Goal: Information Seeking & Learning: Learn about a topic

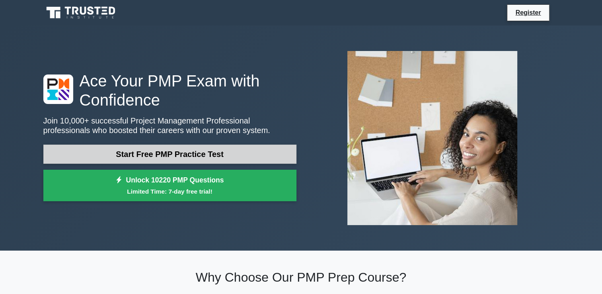
click at [182, 154] on link "Start Free PMP Practice Test" at bounding box center [169, 153] width 253 height 19
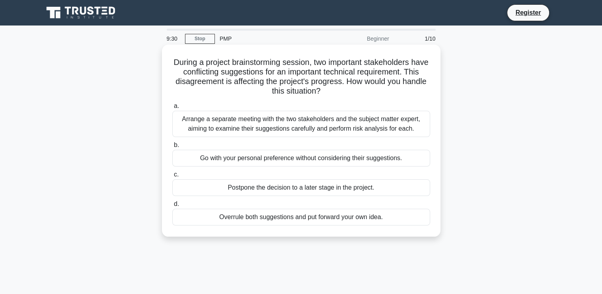
click at [259, 133] on div "Arrange a separate meeting with the two stakeholders and the subject matter exp…" at bounding box center [301, 124] width 258 height 26
click at [172, 109] on input "a. Arrange a separate meeting with the two stakeholders and the subject matter …" at bounding box center [172, 105] width 0 height 5
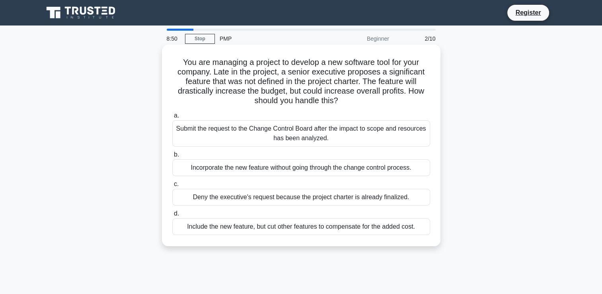
click at [235, 229] on div "Include the new feature, but cut other features to compensate for the added cos…" at bounding box center [301, 226] width 258 height 17
click at [172, 216] on input "d. Include the new feature, but cut other features to compensate for the added …" at bounding box center [172, 213] width 0 height 5
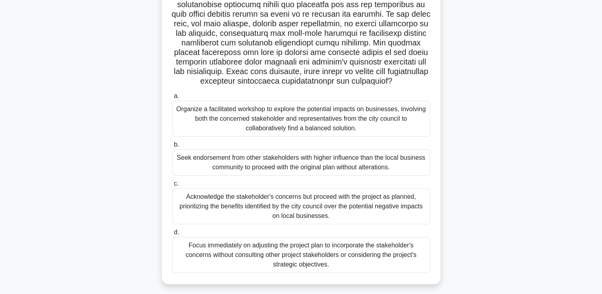
scroll to position [148, 0]
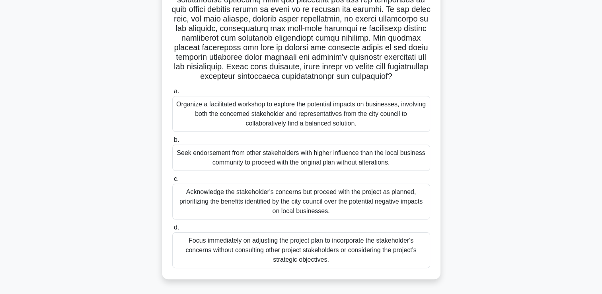
click at [336, 124] on div "Organize a facilitated workshop to explore the potential impacts on businesses,…" at bounding box center [301, 114] width 258 height 36
click at [172, 94] on input "a. Organize a facilitated workshop to explore the potential impacts on business…" at bounding box center [172, 91] width 0 height 5
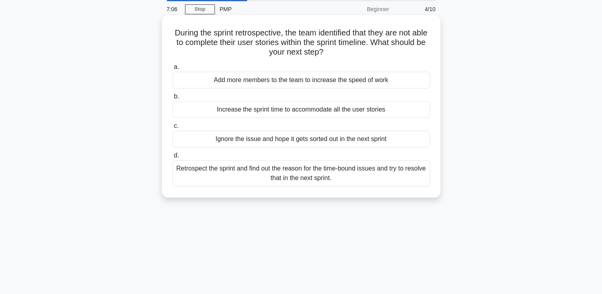
scroll to position [0, 0]
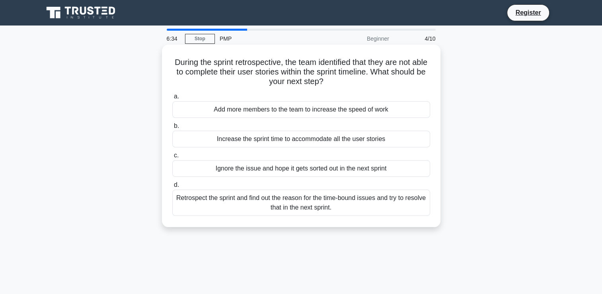
click at [314, 205] on div "Retrospect the sprint and find out the reason for the time-bound issues and try…" at bounding box center [301, 202] width 258 height 26
drag, startPoint x: 314, startPoint y: 205, endPoint x: 286, endPoint y: 199, distance: 27.5
click at [286, 199] on div "Retrospect the sprint and find out the reason for the time-bound issues and try…" at bounding box center [301, 202] width 258 height 26
click at [224, 186] on label "d. Retrospect the sprint and find out the reason for the time-bound issues and …" at bounding box center [301, 198] width 258 height 36
click at [172, 186] on input "d. Retrospect the sprint and find out the reason for the time-bound issues and …" at bounding box center [172, 184] width 0 height 5
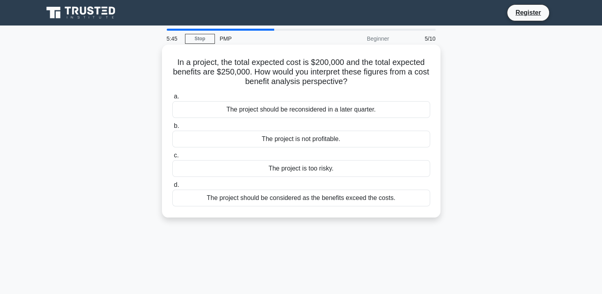
click at [279, 198] on div "The project should be considered as the benefits exceed the costs." at bounding box center [301, 197] width 258 height 17
click at [172, 187] on input "d. The project should be considered as the benefits exceed the costs." at bounding box center [172, 184] width 0 height 5
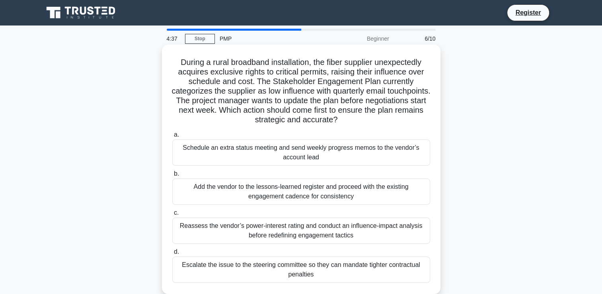
click at [267, 193] on div "Add the vendor to the lessons-learned register and proceed with the existing en…" at bounding box center [301, 191] width 258 height 26
click at [172, 176] on input "b. Add the vendor to the lessons-learned register and proceed with the existing…" at bounding box center [172, 173] width 0 height 5
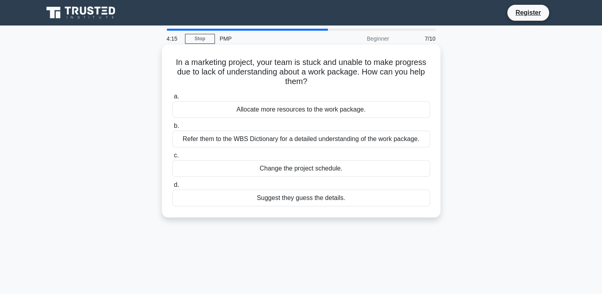
click at [251, 141] on div "Refer them to the WBS Dictionary for a detailed understanding of the work packa…" at bounding box center [301, 139] width 258 height 17
click at [172, 129] on input "b. Refer them to the WBS Dictionary for a detailed understanding of the work pa…" at bounding box center [172, 125] width 0 height 5
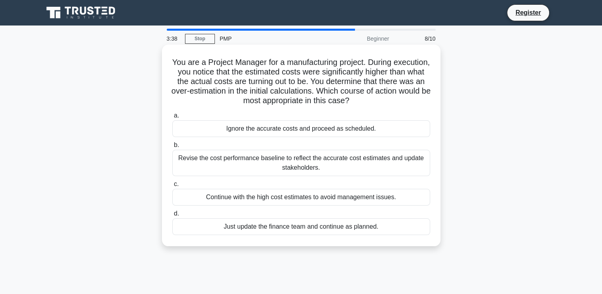
click at [275, 162] on div "Revise the cost performance baseline to reflect the accurate cost estimates and…" at bounding box center [301, 163] width 258 height 26
click at [172, 148] on input "b. Revise the cost performance baseline to reflect the accurate cost estimates …" at bounding box center [172, 144] width 0 height 5
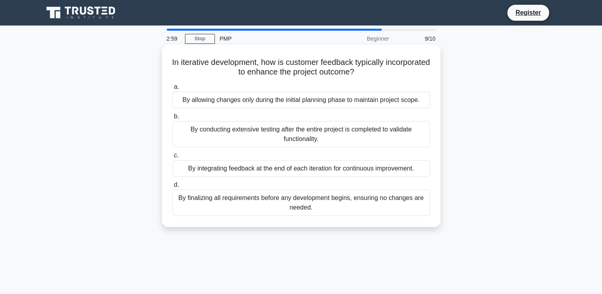
click at [303, 171] on div "By integrating feedback at the end of each iteration for continuous improvement." at bounding box center [301, 168] width 258 height 17
click at [172, 158] on input "c. By integrating feedback at the end of each iteration for continuous improvem…" at bounding box center [172, 155] width 0 height 5
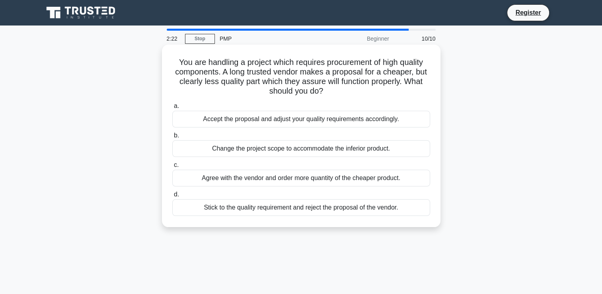
click at [288, 207] on div "Stick to the quality requirement and reject the proposal of the vendor." at bounding box center [301, 207] width 258 height 17
click at [172, 197] on input "d. Stick to the quality requirement and reject the proposal of the vendor." at bounding box center [172, 194] width 0 height 5
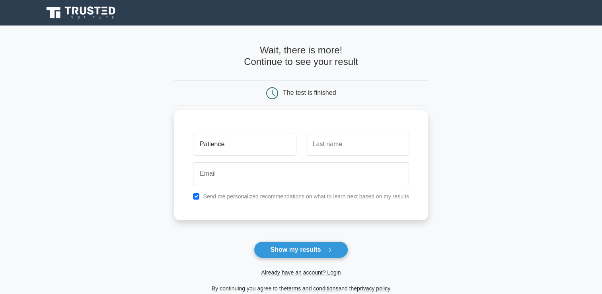
type input "Patience"
click at [317, 142] on input "text" at bounding box center [357, 144] width 103 height 23
type input "Mabasa"
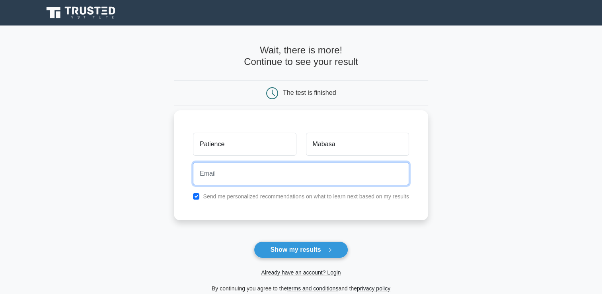
click at [222, 179] on input "email" at bounding box center [301, 173] width 216 height 23
type input "[EMAIL_ADDRESS][DOMAIN_NAME]"
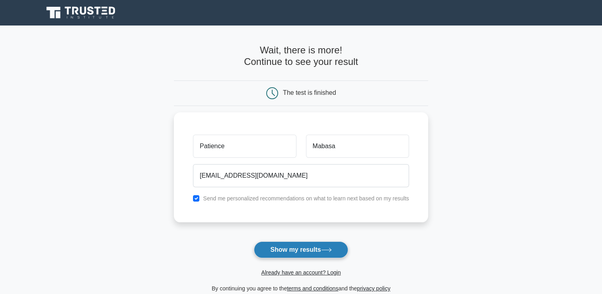
click at [301, 250] on button "Show my results" at bounding box center [301, 249] width 94 height 17
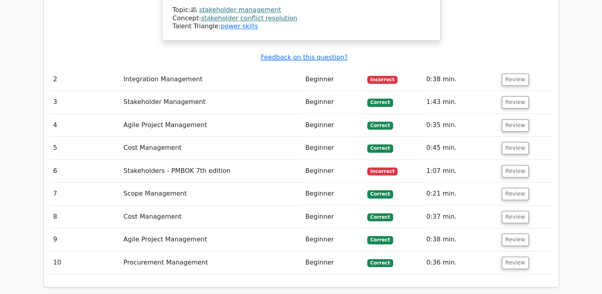
scroll to position [1059, 0]
click at [509, 73] on button "Review" at bounding box center [515, 79] width 27 height 12
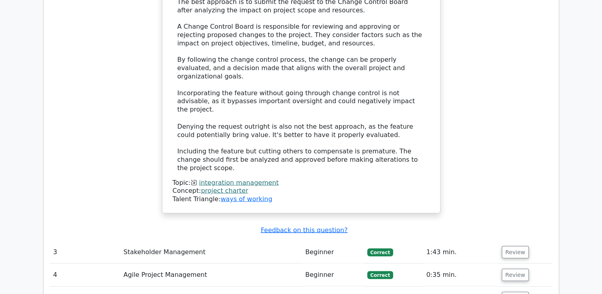
scroll to position [1417, 0]
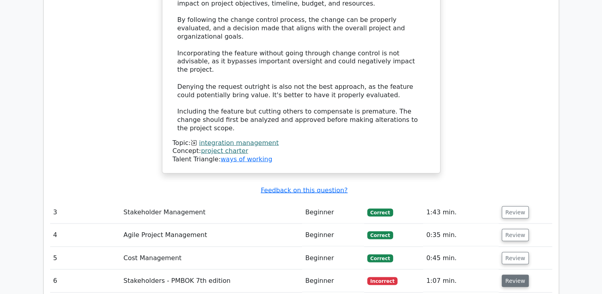
click at [513, 274] on button "Review" at bounding box center [515, 280] width 27 height 12
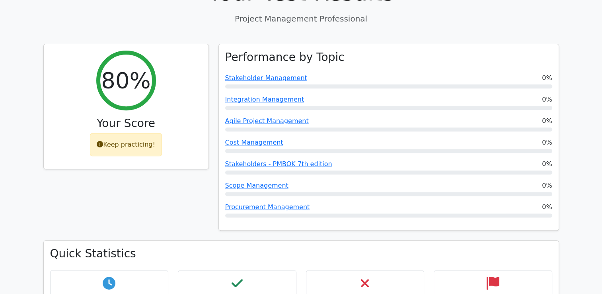
scroll to position [251, 0]
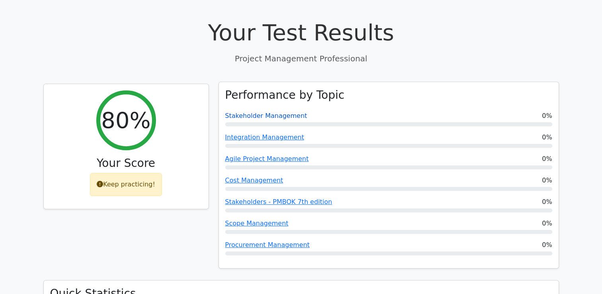
click at [263, 112] on link "Stakeholder Management" at bounding box center [266, 116] width 82 height 8
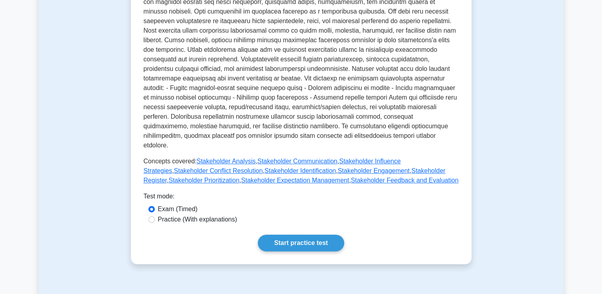
scroll to position [239, 0]
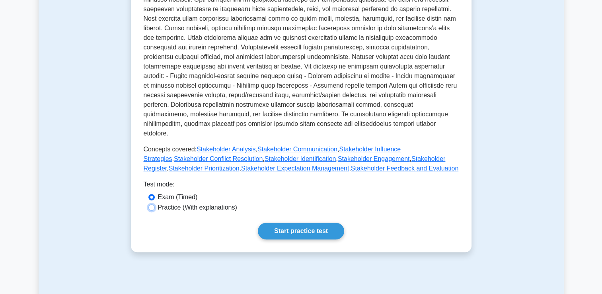
click at [153, 204] on input "Practice (With explanations)" at bounding box center [151, 207] width 6 height 6
radio input "true"
click at [288, 222] on link "Start practice test" at bounding box center [301, 230] width 86 height 17
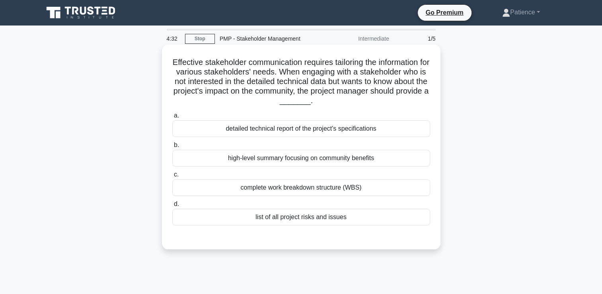
click at [274, 132] on div "detailed technical report of the project's specifications" at bounding box center [301, 128] width 258 height 17
click at [172, 118] on input "a. detailed technical report of the project's specifications" at bounding box center [172, 115] width 0 height 5
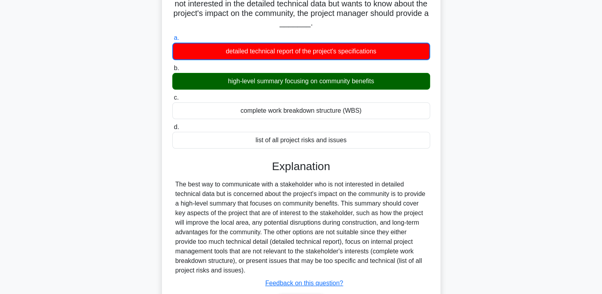
scroll to position [136, 0]
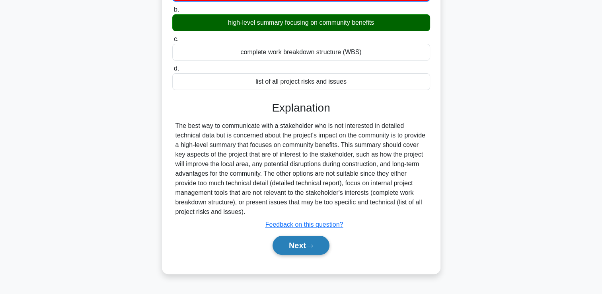
click at [312, 246] on icon at bounding box center [309, 246] width 7 height 4
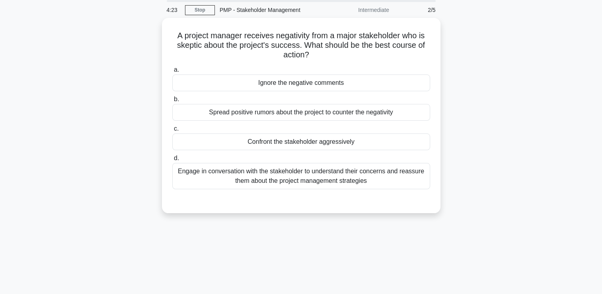
scroll to position [17, 0]
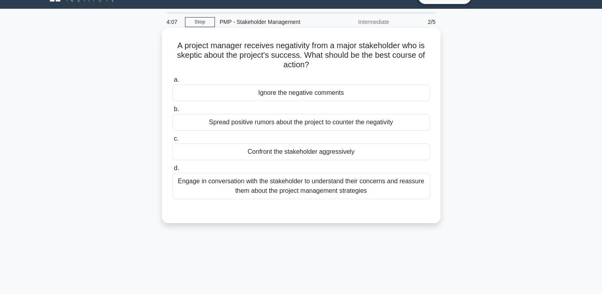
click at [256, 183] on div "Engage in conversation with the stakeholder to understand their concerns and re…" at bounding box center [301, 186] width 258 height 26
click at [172, 171] on input "d. Engage in conversation with the stakeholder to understand their concerns and…" at bounding box center [172, 168] width 0 height 5
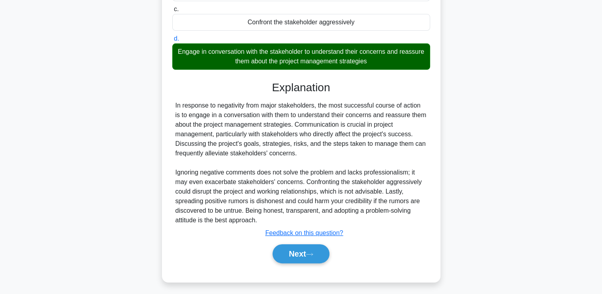
scroll to position [148, 0]
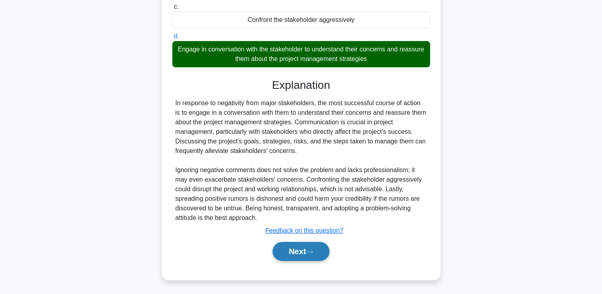
click at [305, 251] on button "Next" at bounding box center [301, 251] width 57 height 19
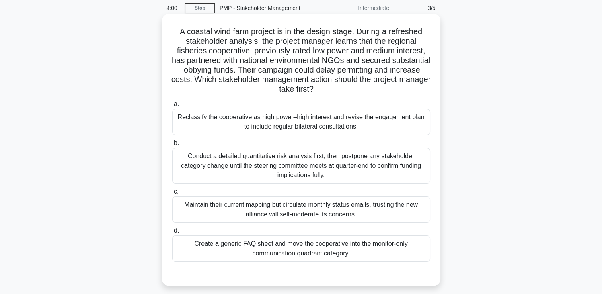
scroll to position [17, 0]
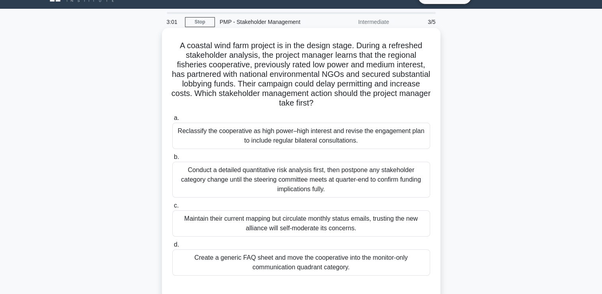
click at [281, 225] on div "Maintain their current mapping but circulate monthly status emails, trusting th…" at bounding box center [301, 223] width 258 height 26
click at [172, 208] on input "c. Maintain their current mapping but circulate monthly status emails, trusting…" at bounding box center [172, 205] width 0 height 5
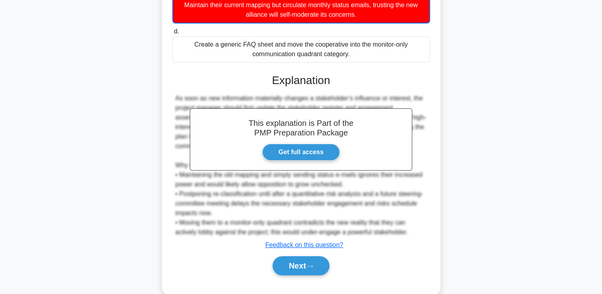
scroll to position [245, 0]
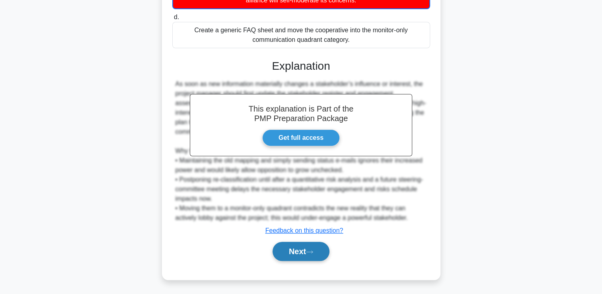
click at [299, 247] on button "Next" at bounding box center [301, 251] width 57 height 19
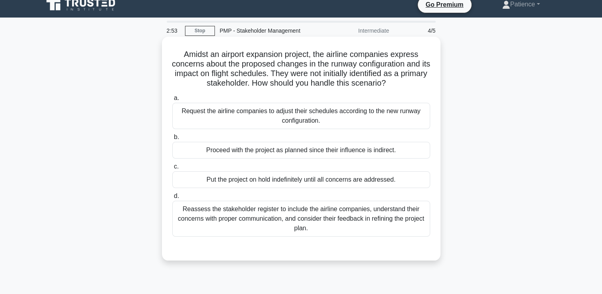
scroll to position [0, 0]
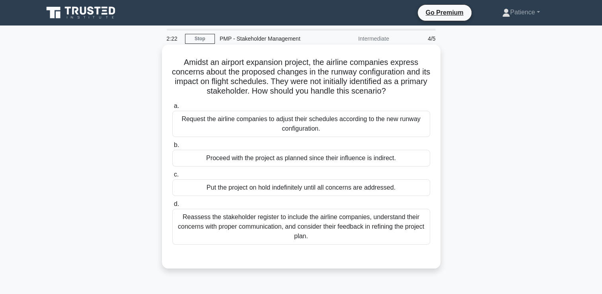
click at [309, 225] on div "Reassess the stakeholder register to include the airline companies, understand …" at bounding box center [301, 227] width 258 height 36
click at [172, 207] on input "d. Reassess the stakeholder register to include the airline companies, understa…" at bounding box center [172, 203] width 0 height 5
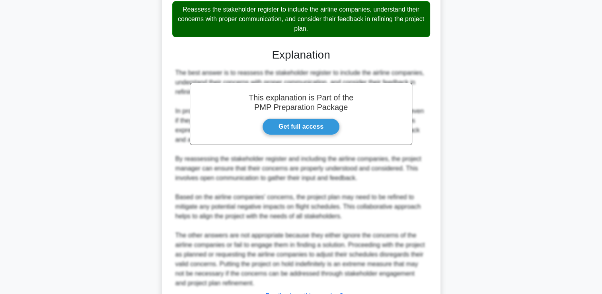
scroll to position [273, 0]
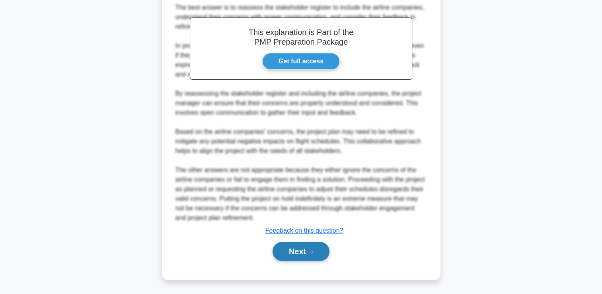
click at [290, 254] on button "Next" at bounding box center [301, 251] width 57 height 19
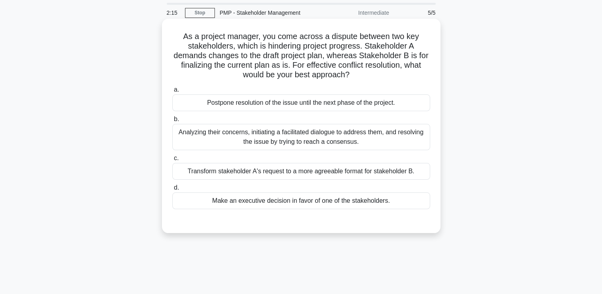
scroll to position [40, 0]
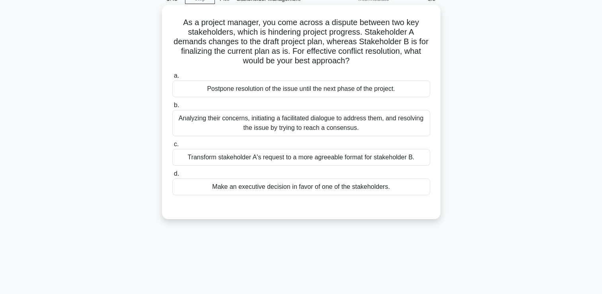
click at [240, 124] on div "Analyzing their concerns, initiating a facilitated dialogue to address them, an…" at bounding box center [301, 123] width 258 height 26
click at [172, 108] on input "b. Analyzing their concerns, initiating a facilitated dialogue to address them,…" at bounding box center [172, 105] width 0 height 5
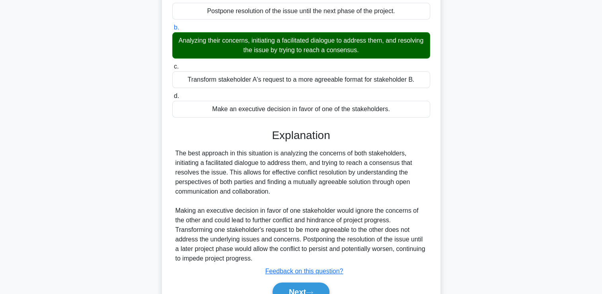
scroll to position [158, 0]
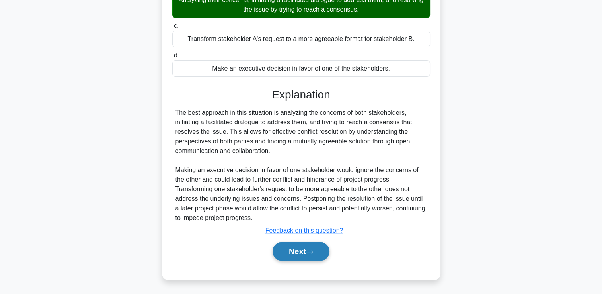
click at [296, 247] on button "Next" at bounding box center [301, 251] width 57 height 19
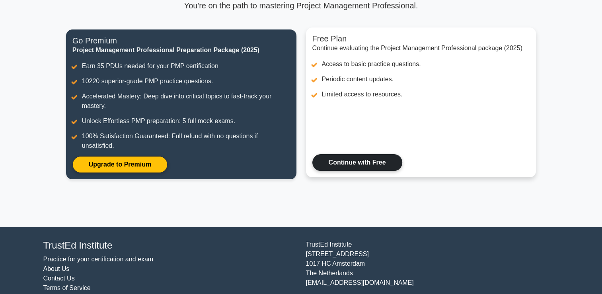
scroll to position [100, 0]
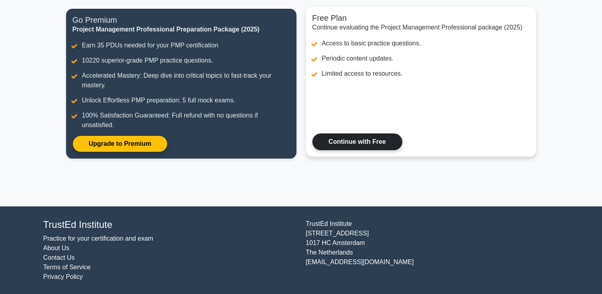
click at [362, 140] on link "Continue with Free" at bounding box center [357, 141] width 90 height 17
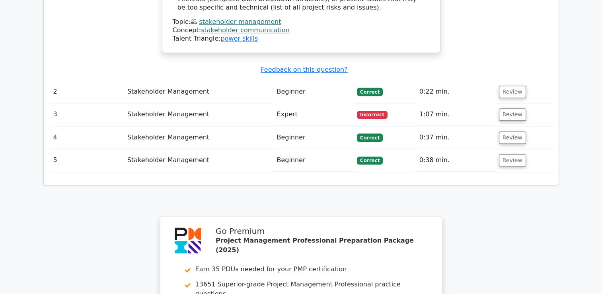
scroll to position [915, 0]
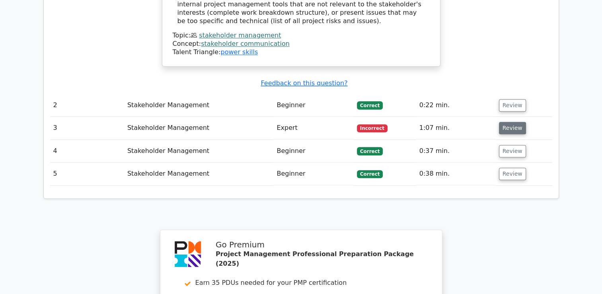
click at [513, 122] on button "Review" at bounding box center [512, 128] width 27 height 12
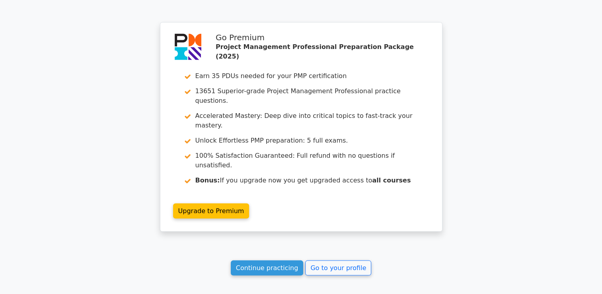
scroll to position [1608, 0]
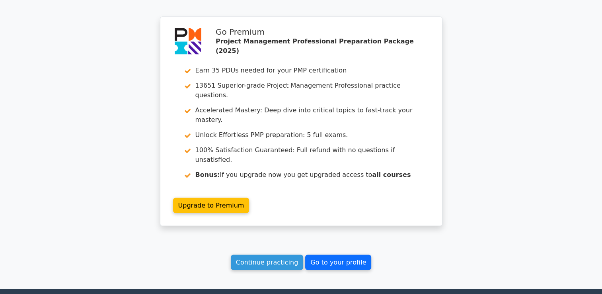
click at [334, 255] on link "Go to your profile" at bounding box center [338, 262] width 66 height 15
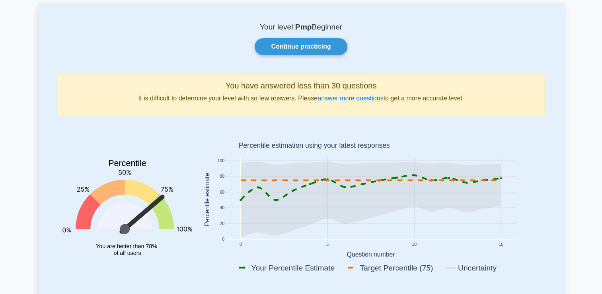
scroll to position [80, 0]
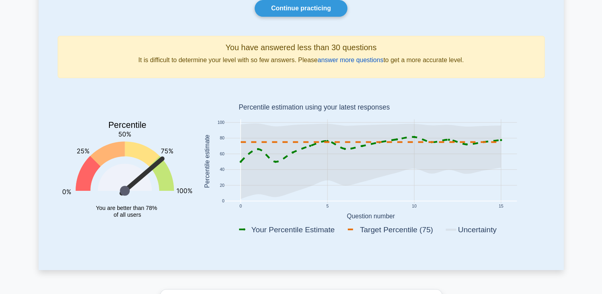
click at [339, 60] on link "answer more questions" at bounding box center [351, 60] width 66 height 7
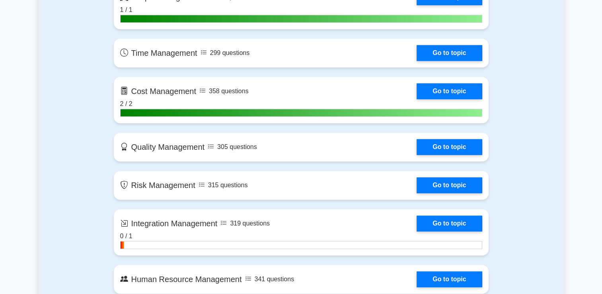
scroll to position [517, 0]
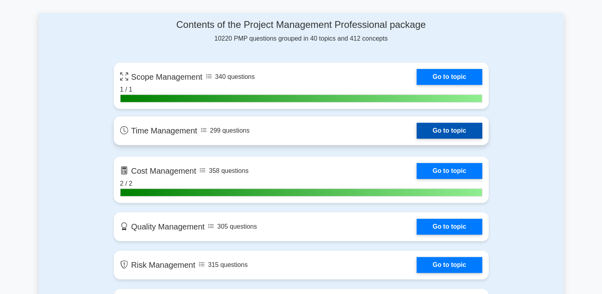
click at [449, 129] on link "Go to topic" at bounding box center [449, 131] width 65 height 16
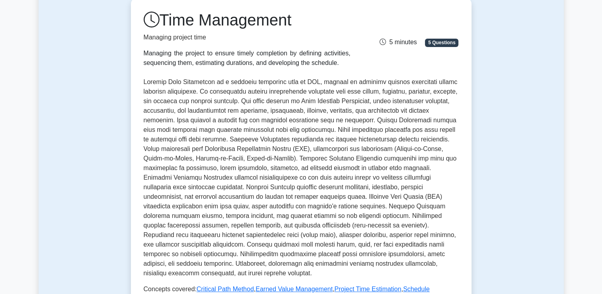
scroll to position [119, 0]
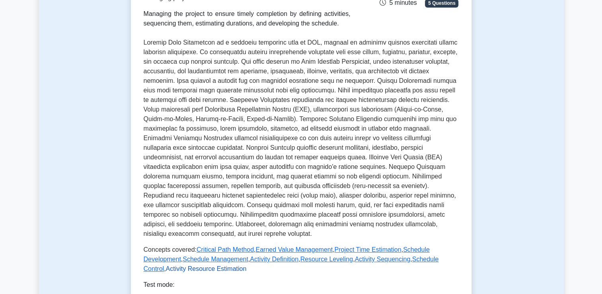
click at [247, 265] on link "Activity Resource Estimation" at bounding box center [206, 268] width 81 height 7
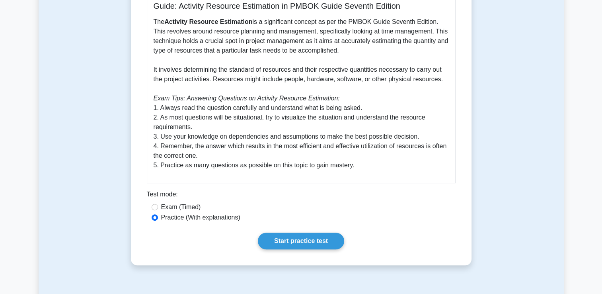
scroll to position [199, 0]
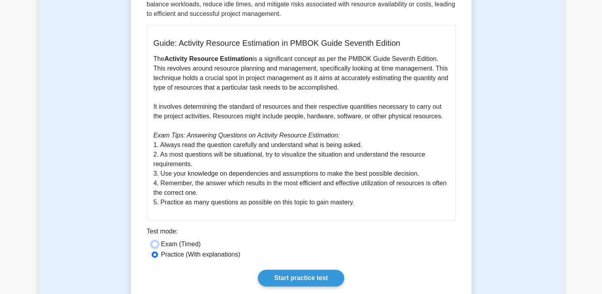
click at [154, 247] on input "Exam (Timed)" at bounding box center [155, 244] width 6 height 6
radio input "true"
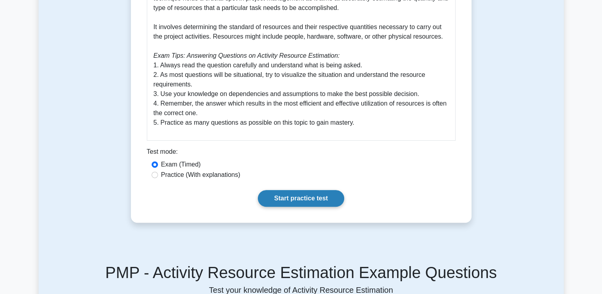
click at [300, 207] on link "Start practice test" at bounding box center [301, 198] width 86 height 17
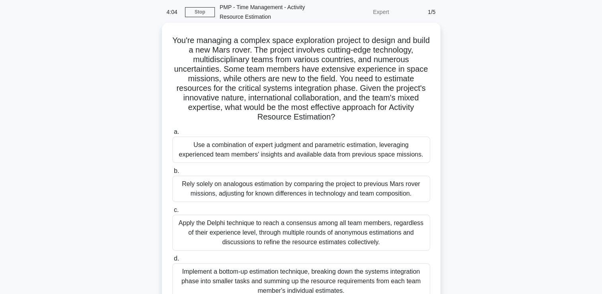
scroll to position [80, 0]
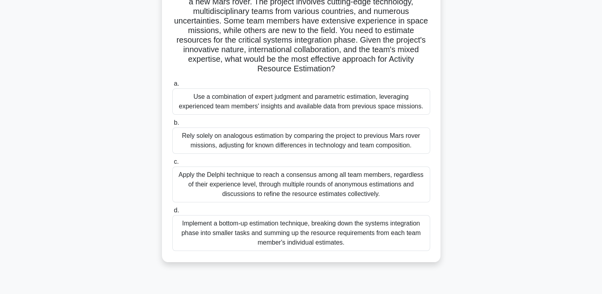
click at [255, 187] on div "Apply the Delphi technique to reach a consensus among all team members, regardl…" at bounding box center [301, 184] width 258 height 36
click at [172, 164] on input "c. Apply the Delphi technique to reach a consensus among all team members, rega…" at bounding box center [172, 161] width 0 height 5
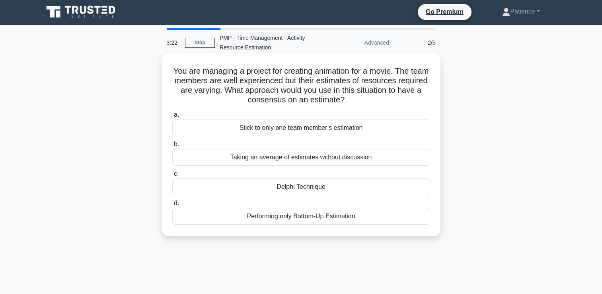
scroll to position [0, 0]
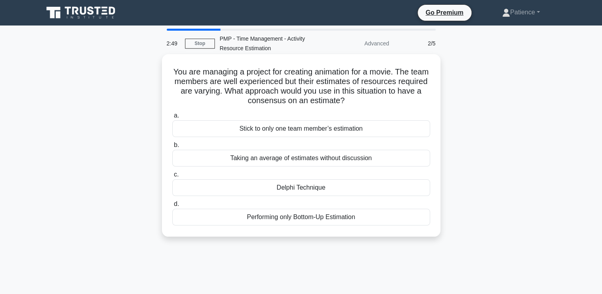
click at [335, 217] on div "Performing only Bottom-Up Estimation" at bounding box center [301, 217] width 258 height 17
click at [172, 207] on input "d. Performing only Bottom-Up Estimation" at bounding box center [172, 203] width 0 height 5
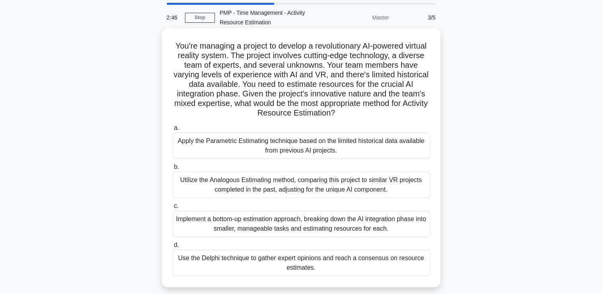
scroll to position [40, 0]
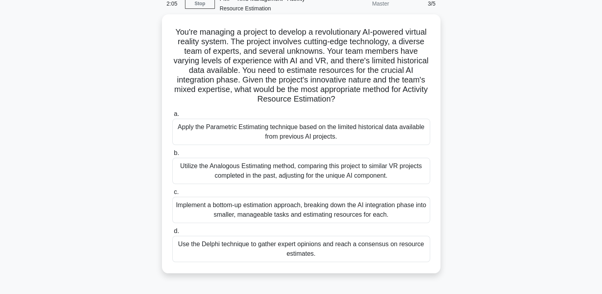
click at [302, 211] on div "Implement a bottom-up estimation approach, breaking down the AI integration pha…" at bounding box center [301, 210] width 258 height 26
click at [172, 195] on input "c. Implement a bottom-up estimation approach, breaking down the AI integration …" at bounding box center [172, 191] width 0 height 5
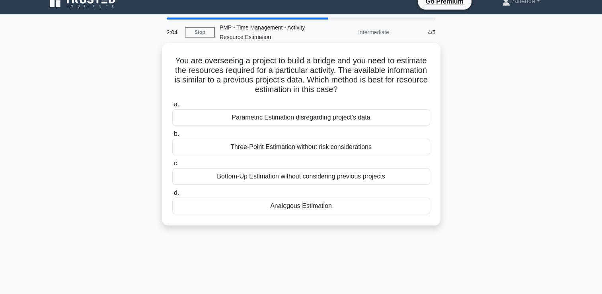
scroll to position [0, 0]
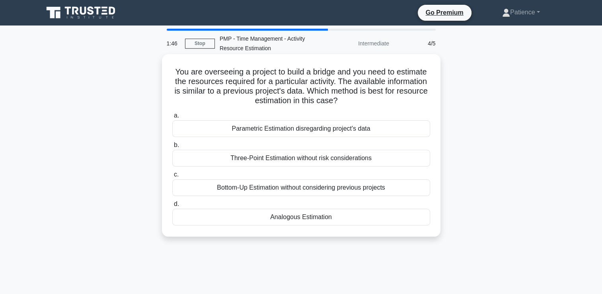
click at [243, 185] on div "Bottom-Up Estimation without considering previous projects" at bounding box center [301, 187] width 258 height 17
click at [172, 177] on input "c. Bottom-Up Estimation without considering previous projects" at bounding box center [172, 174] width 0 height 5
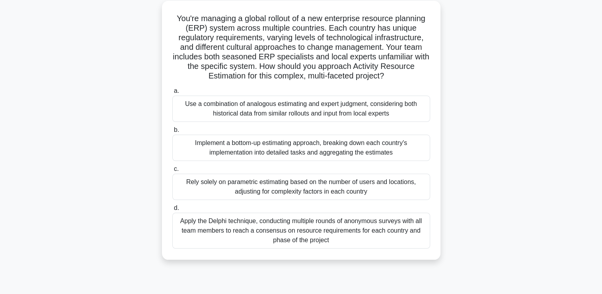
scroll to position [40, 0]
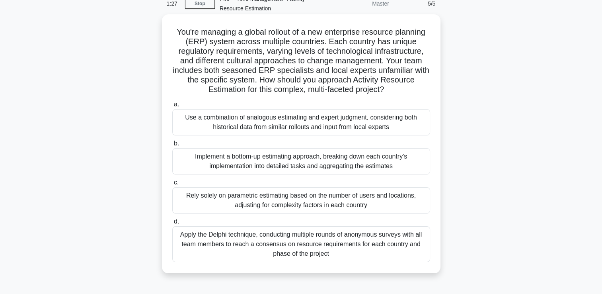
click at [247, 160] on div "Implement a bottom-up estimating approach, breaking down each country's impleme…" at bounding box center [301, 161] width 258 height 26
click at [172, 146] on input "b. Implement a bottom-up estimating approach, breaking down each country's impl…" at bounding box center [172, 143] width 0 height 5
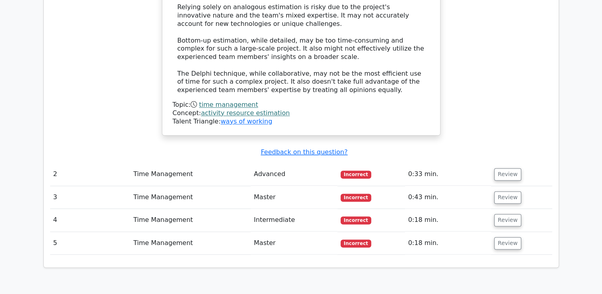
scroll to position [1114, 0]
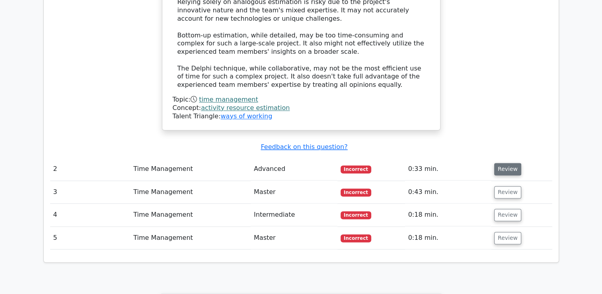
click at [514, 163] on button "Review" at bounding box center [507, 169] width 27 height 12
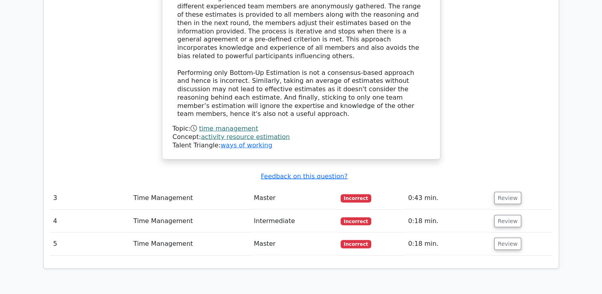
scroll to position [1512, 0]
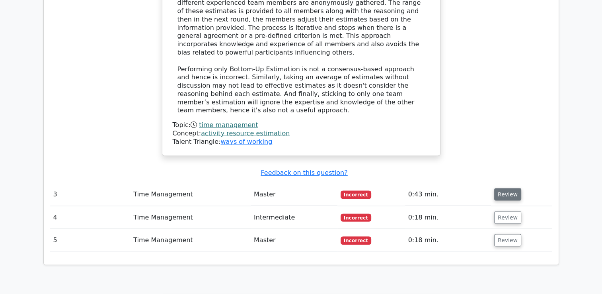
click at [506, 188] on button "Review" at bounding box center [507, 194] width 27 height 12
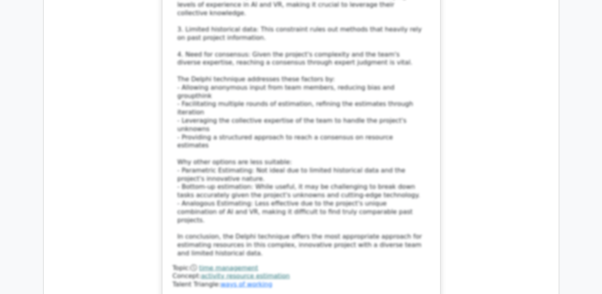
scroll to position [2109, 0]
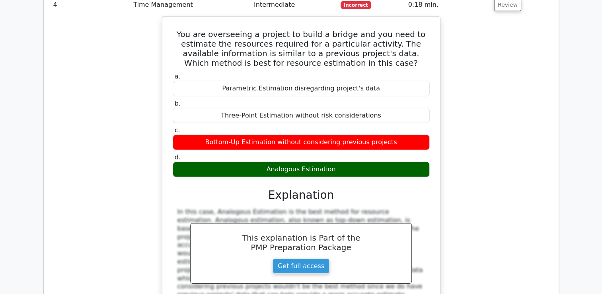
scroll to position [2427, 0]
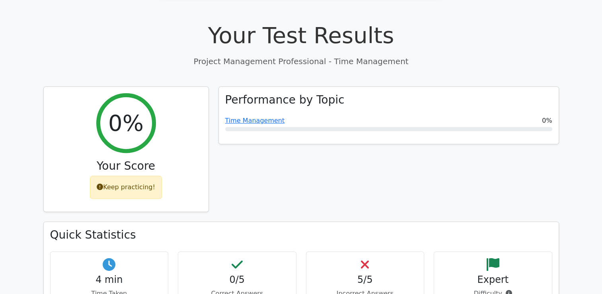
scroll to position [239, 0]
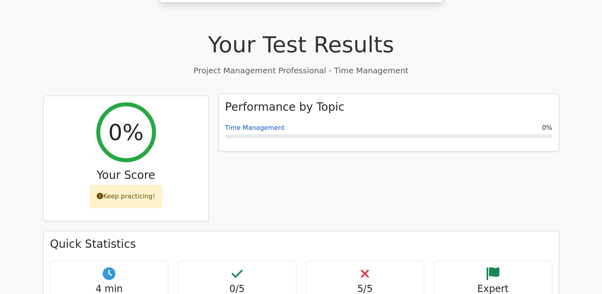
click at [257, 124] on link "Time Management" at bounding box center [255, 128] width 60 height 8
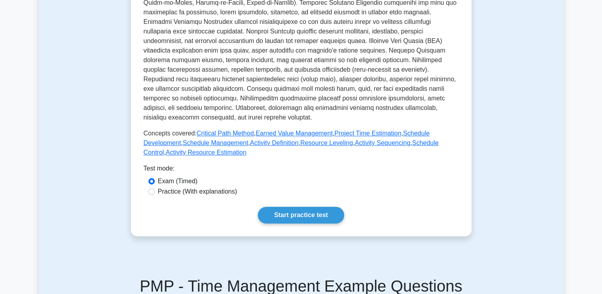
scroll to position [279, 0]
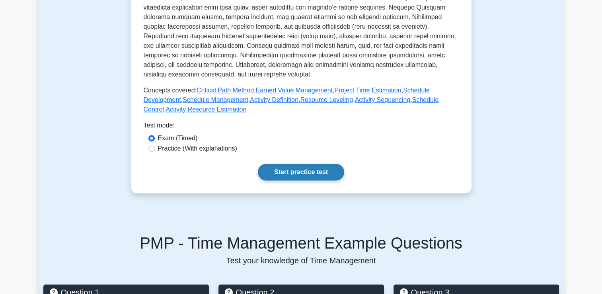
click at [283, 173] on link "Start practice test" at bounding box center [301, 172] width 86 height 17
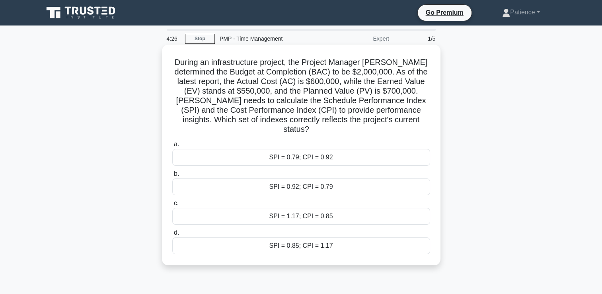
click at [308, 150] on div "SPI = 0.79; CPI = 0.92" at bounding box center [301, 157] width 258 height 17
click at [172, 147] on input "a. SPI = 0.79; CPI = 0.92" at bounding box center [172, 144] width 0 height 5
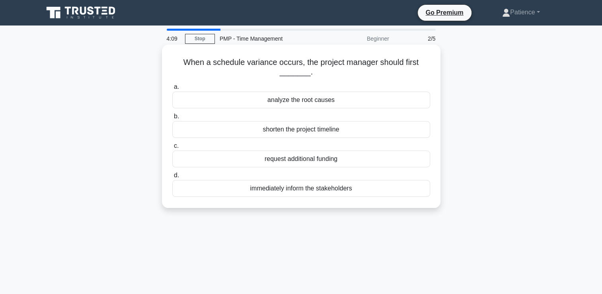
click at [315, 101] on div "analyze the root causes" at bounding box center [301, 100] width 258 height 17
click at [172, 90] on input "a. analyze the root causes" at bounding box center [172, 86] width 0 height 5
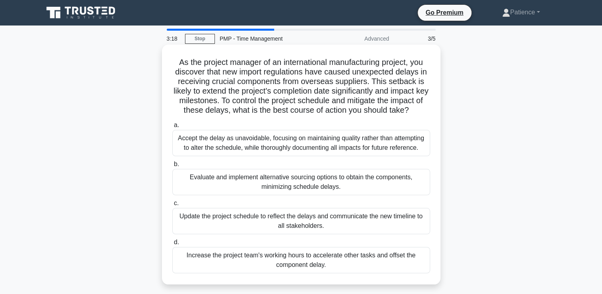
click at [227, 222] on div "Update the project schedule to reflect the delays and communicate the new timel…" at bounding box center [301, 221] width 258 height 26
click at [172, 206] on input "c. Update the project schedule to reflect the delays and communicate the new ti…" at bounding box center [172, 203] width 0 height 5
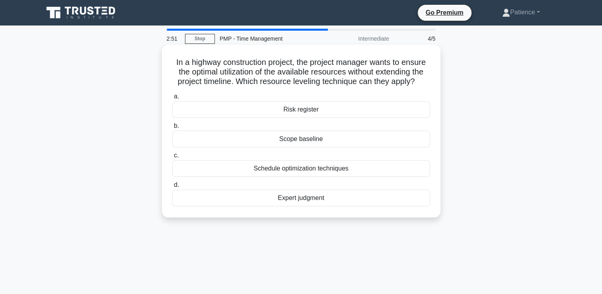
click at [295, 170] on div "Schedule optimization techniques" at bounding box center [301, 168] width 258 height 17
click at [172, 158] on input "c. Schedule optimization techniques" at bounding box center [172, 155] width 0 height 5
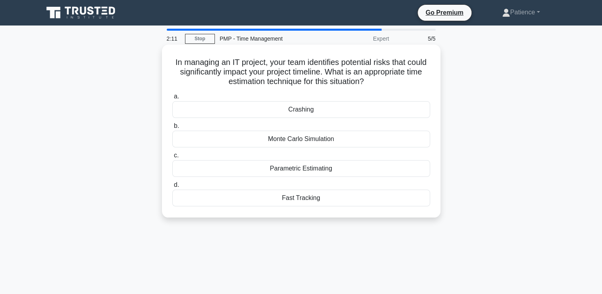
click at [291, 199] on div "Fast Tracking" at bounding box center [301, 197] width 258 height 17
click at [172, 187] on input "d. Fast Tracking" at bounding box center [172, 184] width 0 height 5
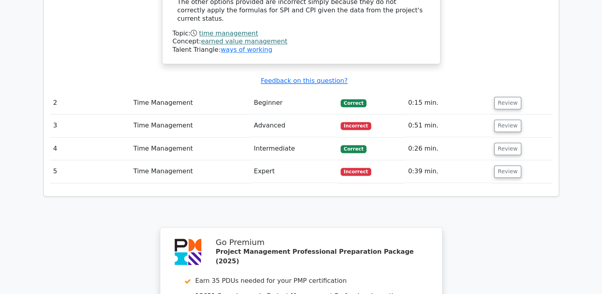
scroll to position [1035, 0]
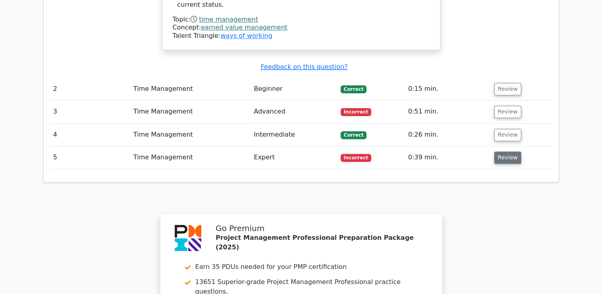
click at [502, 151] on button "Review" at bounding box center [507, 157] width 27 height 12
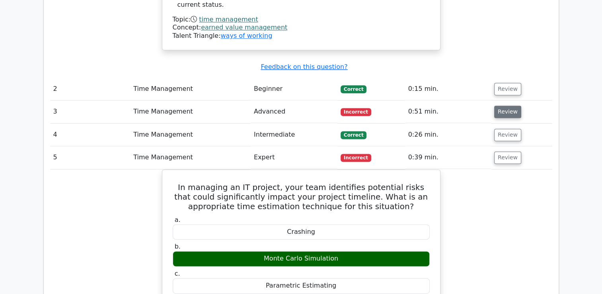
click at [503, 105] on button "Review" at bounding box center [507, 111] width 27 height 12
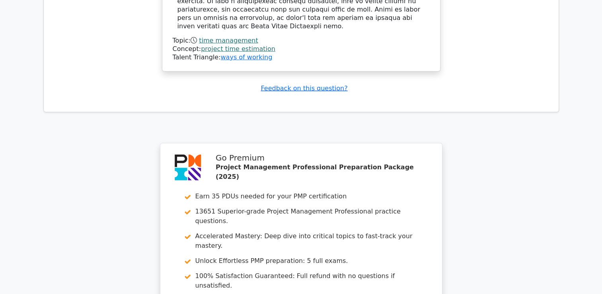
scroll to position [2024, 0]
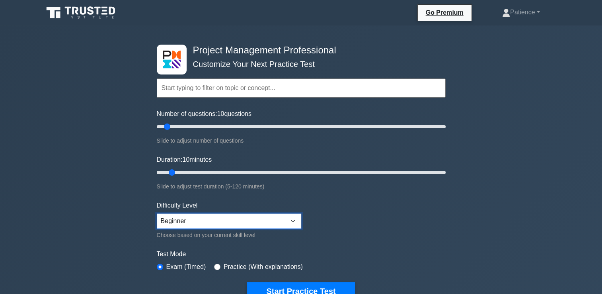
click at [287, 218] on select "Beginner Intermediate Expert" at bounding box center [229, 220] width 144 height 15
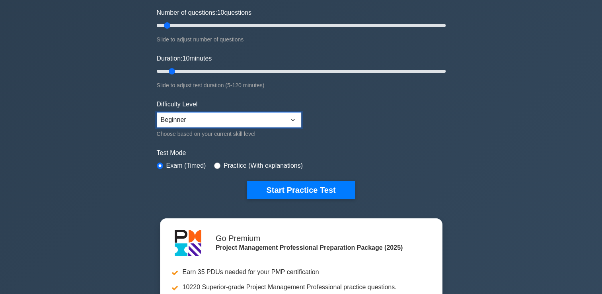
scroll to position [119, 0]
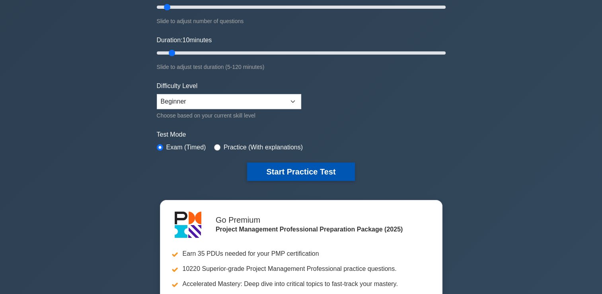
click at [316, 169] on button "Start Practice Test" at bounding box center [300, 171] width 107 height 18
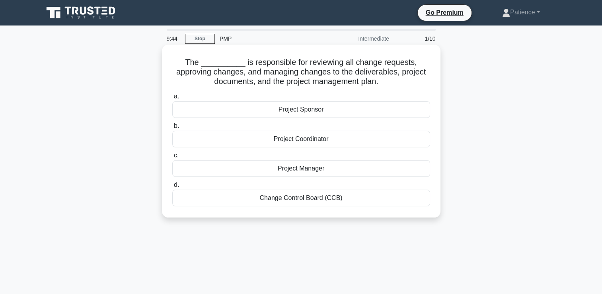
click at [310, 170] on div "Project Manager" at bounding box center [301, 168] width 258 height 17
click at [172, 158] on input "c. Project Manager" at bounding box center [172, 155] width 0 height 5
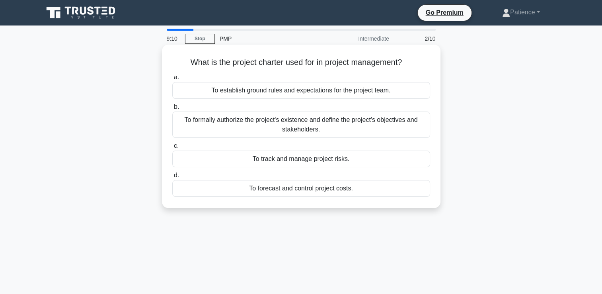
click at [284, 126] on div "To formally authorize the project's existence and define the project's objectiv…" at bounding box center [301, 124] width 258 height 26
click at [172, 109] on input "b. To formally authorize the project's existence and define the project's objec…" at bounding box center [172, 106] width 0 height 5
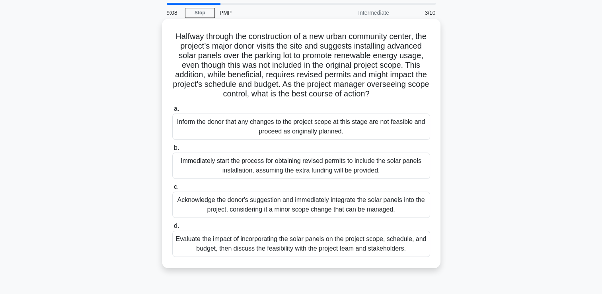
scroll to position [40, 0]
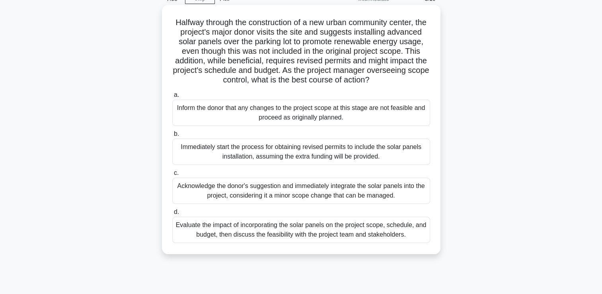
click at [321, 242] on div "Evaluate the impact of incorporating the solar panels on the project scope, sch…" at bounding box center [301, 229] width 258 height 26
click at [172, 214] on input "d. Evaluate the impact of incorporating the solar panels on the project scope, …" at bounding box center [172, 211] width 0 height 5
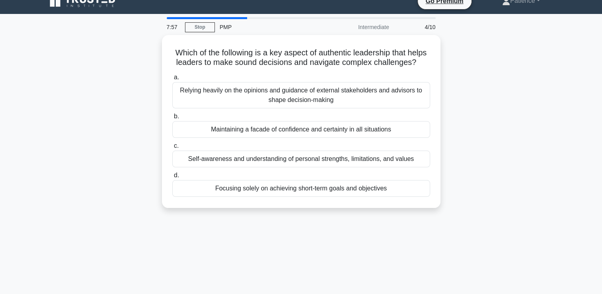
scroll to position [0, 0]
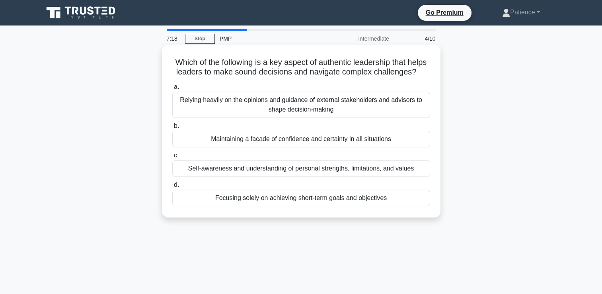
click at [252, 147] on div "Maintaining a facade of confidence and certainty in all situations" at bounding box center [301, 139] width 258 height 17
click at [172, 129] on input "b. Maintaining a facade of confidence and certainty in all situations" at bounding box center [172, 125] width 0 height 5
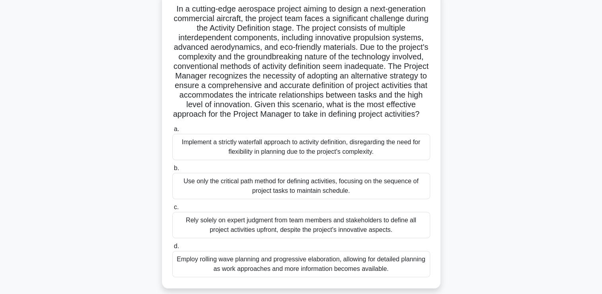
scroll to position [40, 0]
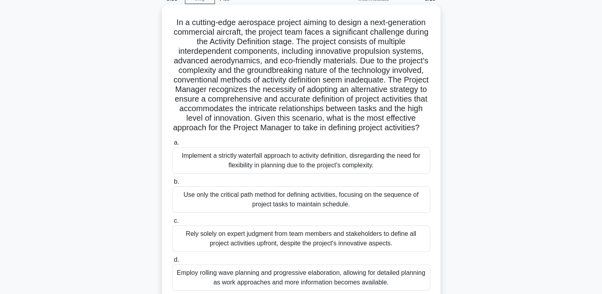
click at [266, 171] on div "Implement a strictly waterfall approach to activity definition, disregarding th…" at bounding box center [301, 160] width 258 height 26
click at [172, 145] on input "a. Implement a strictly waterfall approach to activity definition, disregarding…" at bounding box center [172, 142] width 0 height 5
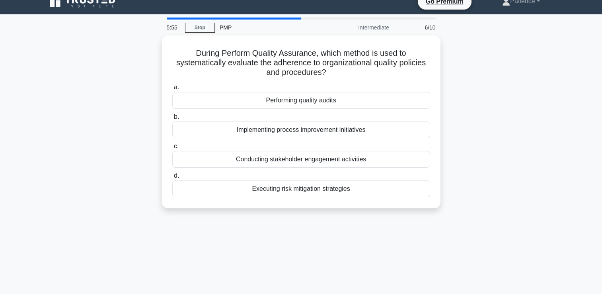
scroll to position [0, 0]
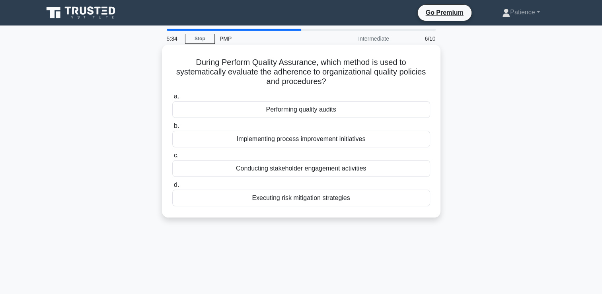
click at [326, 111] on div "Performing quality audits" at bounding box center [301, 109] width 258 height 17
click at [172, 99] on input "a. Performing quality audits" at bounding box center [172, 96] width 0 height 5
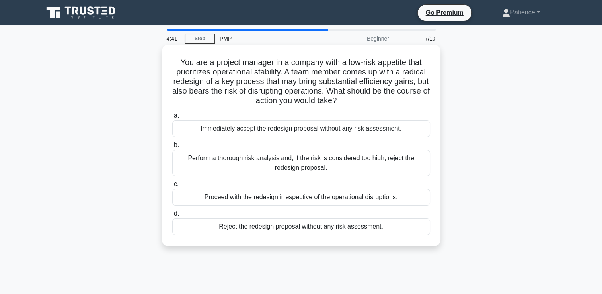
click at [277, 162] on div "Perform a thorough risk analysis and, if the risk is considered too high, rejec…" at bounding box center [301, 163] width 258 height 26
click at [172, 148] on input "b. Perform a thorough risk analysis and, if the risk is considered too high, re…" at bounding box center [172, 144] width 0 height 5
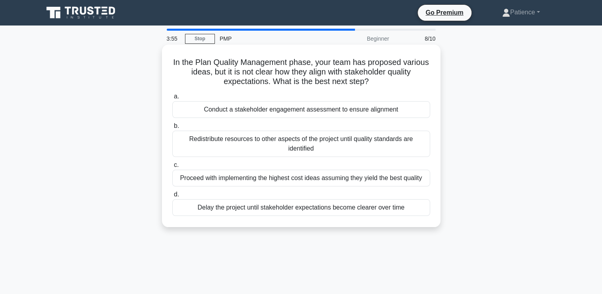
click at [266, 112] on div "Conduct a stakeholder engagement assessment to ensure alignment" at bounding box center [301, 109] width 258 height 17
click at [172, 99] on input "a. Conduct a stakeholder engagement assessment to ensure alignment" at bounding box center [172, 96] width 0 height 5
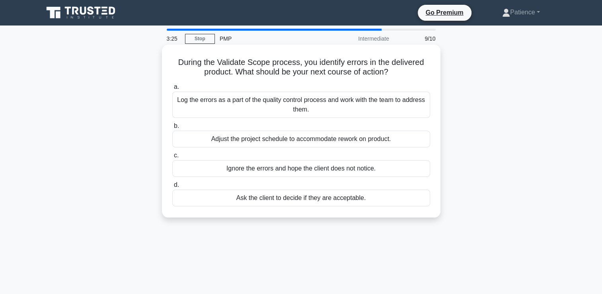
click at [302, 106] on div "Log the errors as a part of the quality control process and work with the team …" at bounding box center [301, 105] width 258 height 26
click at [172, 90] on input "a. Log the errors as a part of the quality control process and work with the te…" at bounding box center [172, 86] width 0 height 5
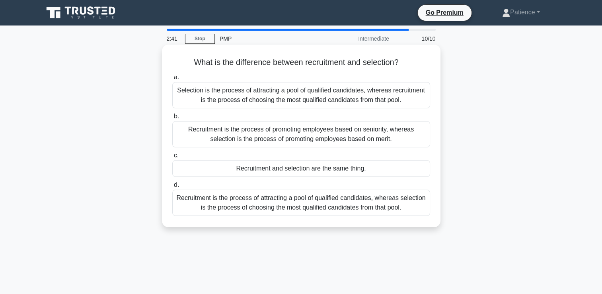
click at [228, 206] on div "Recruitment is the process of attracting a pool of qualified candidates, wherea…" at bounding box center [301, 202] width 258 height 26
click at [172, 187] on input "d. Recruitment is the process of attracting a pool of qualified candidates, whe…" at bounding box center [172, 184] width 0 height 5
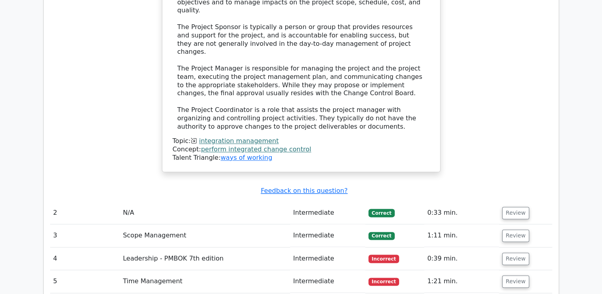
scroll to position [995, 0]
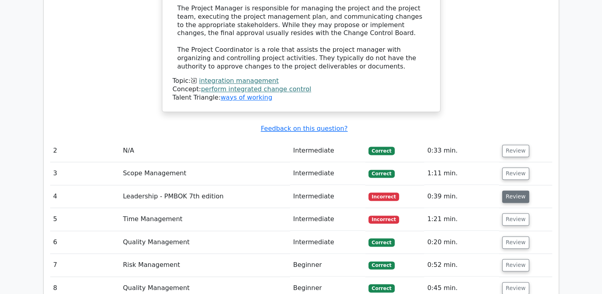
click at [513, 190] on button "Review" at bounding box center [515, 196] width 27 height 12
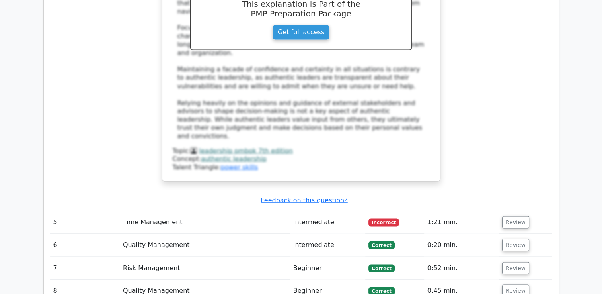
scroll to position [1432, 0]
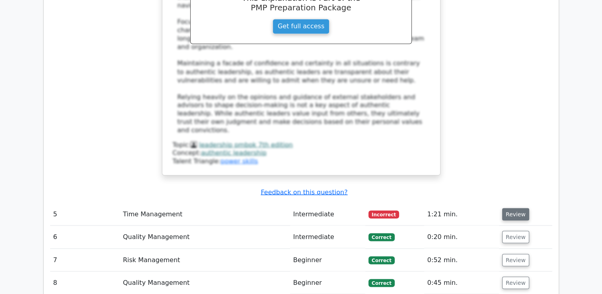
click at [509, 208] on button "Review" at bounding box center [515, 214] width 27 height 12
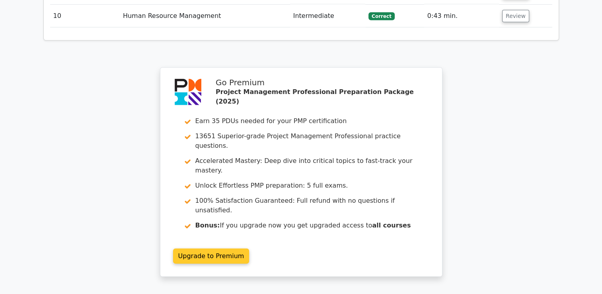
scroll to position [2335, 0]
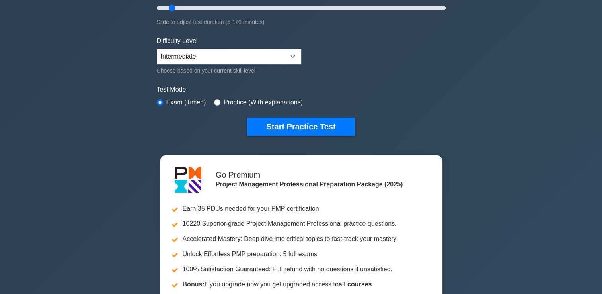
scroll to position [199, 0]
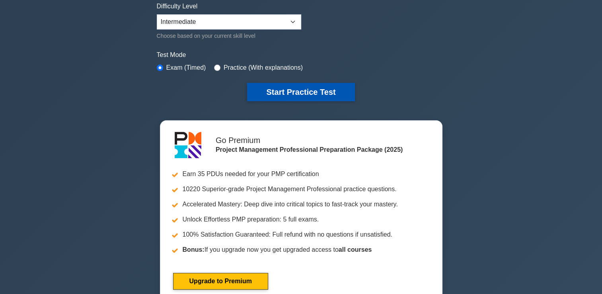
click at [299, 91] on button "Start Practice Test" at bounding box center [300, 92] width 107 height 18
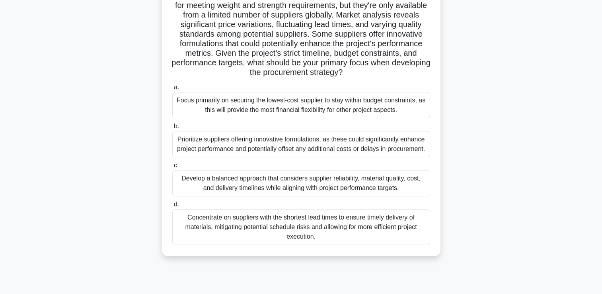
scroll to position [119, 0]
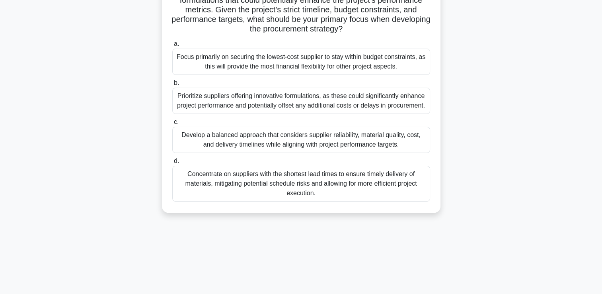
click at [335, 182] on div "Concentrate on suppliers with the shortest lead times to ensure timely delivery…" at bounding box center [301, 184] width 258 height 36
click at [172, 164] on input "d. Concentrate on suppliers with the shortest lead times to ensure timely deliv…" at bounding box center [172, 160] width 0 height 5
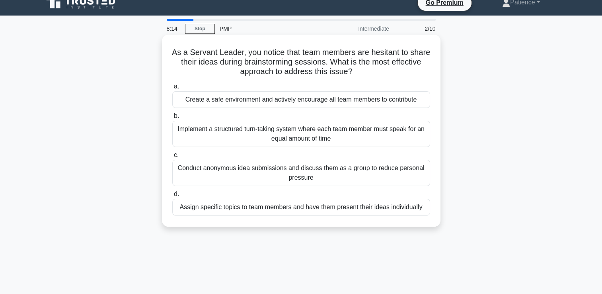
scroll to position [0, 0]
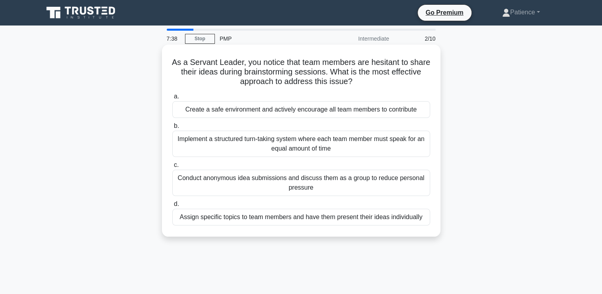
click at [282, 111] on div "Create a safe environment and actively encourage all team members to contribute" at bounding box center [301, 109] width 258 height 17
click at [172, 99] on input "a. Create a safe environment and actively encourage all team members to contrib…" at bounding box center [172, 96] width 0 height 5
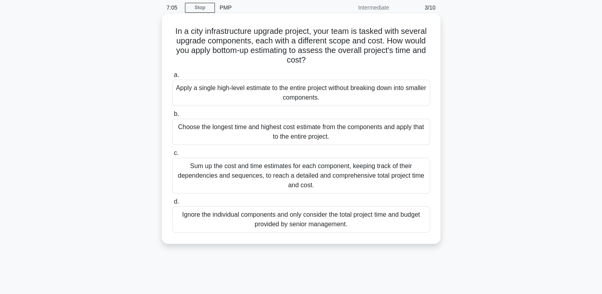
scroll to position [80, 0]
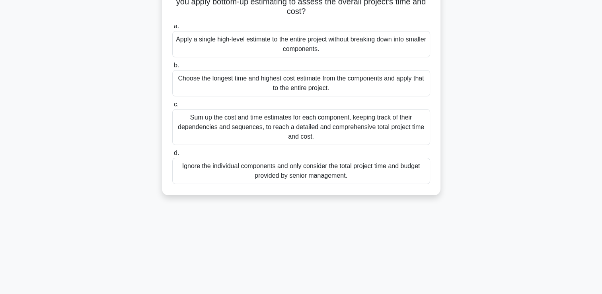
click at [327, 127] on div "Sum up the cost and time estimates for each component, keeping track of their d…" at bounding box center [301, 127] width 258 height 36
click at [172, 107] on input "c. Sum up the cost and time estimates for each component, keeping track of thei…" at bounding box center [172, 104] width 0 height 5
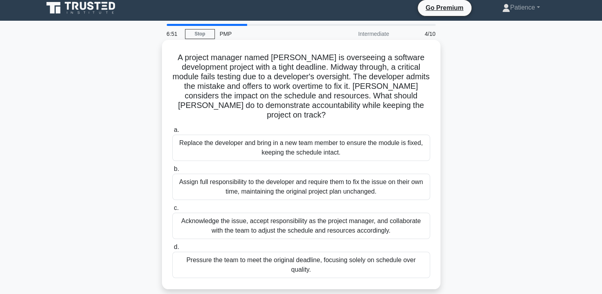
scroll to position [0, 0]
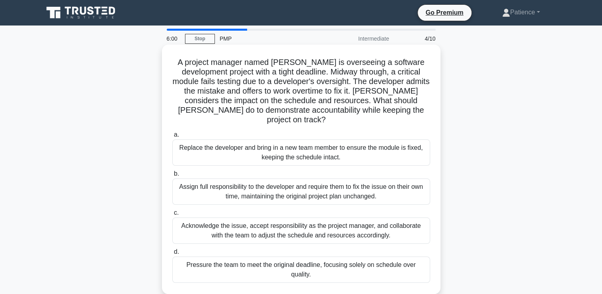
click at [325, 227] on div "Acknowledge the issue, accept responsibility as the project manager, and collab…" at bounding box center [301, 230] width 258 height 26
click at [172, 215] on input "c. Acknowledge the issue, accept responsibility as the project manager, and col…" at bounding box center [172, 212] width 0 height 5
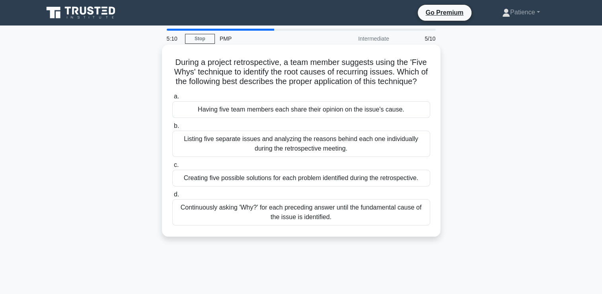
click at [315, 223] on div "Continuously asking 'Why?' for each preceding answer until the fundamental caus…" at bounding box center [301, 212] width 258 height 26
click at [172, 197] on input "d. Continuously asking 'Why?' for each preceding answer until the fundamental c…" at bounding box center [172, 194] width 0 height 5
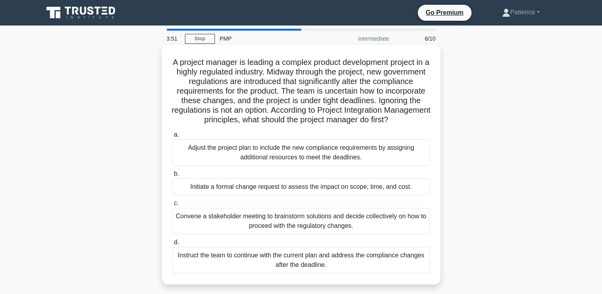
click at [305, 166] on div "Adjust the project plan to include the new compliance requirements by assigning…" at bounding box center [301, 152] width 258 height 26
click at [172, 137] on input "a. Adjust the project plan to include the new compliance requirements by assign…" at bounding box center [172, 134] width 0 height 5
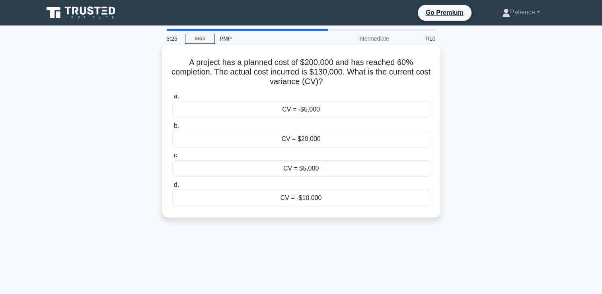
click at [304, 141] on div "CV = $20,000" at bounding box center [301, 139] width 258 height 17
click at [172, 129] on input "b. CV = $20,000" at bounding box center [172, 125] width 0 height 5
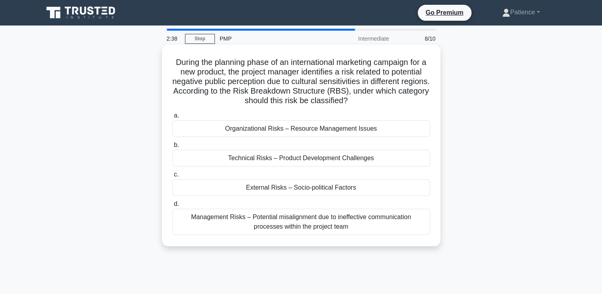
click at [286, 160] on div "Technical Risks – Product Development Challenges" at bounding box center [301, 158] width 258 height 17
click at [172, 148] on input "b. Technical Risks – Product Development Challenges" at bounding box center [172, 144] width 0 height 5
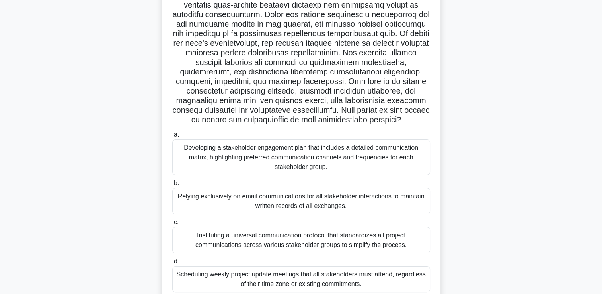
scroll to position [136, 0]
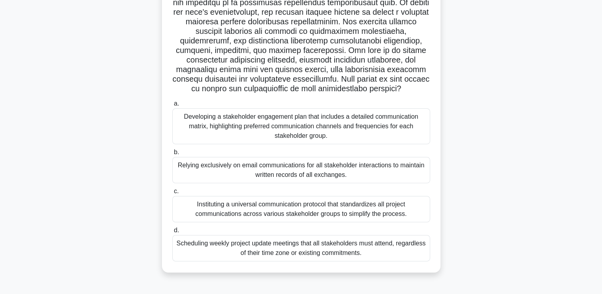
click at [308, 125] on div "Developing a stakeholder engagement plan that includes a detailed communication…" at bounding box center [301, 126] width 258 height 36
click at [172, 106] on input "a. Developing a stakeholder engagement plan that includes a detailed communicat…" at bounding box center [172, 103] width 0 height 5
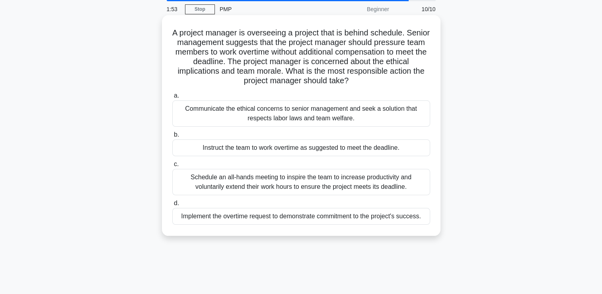
scroll to position [0, 0]
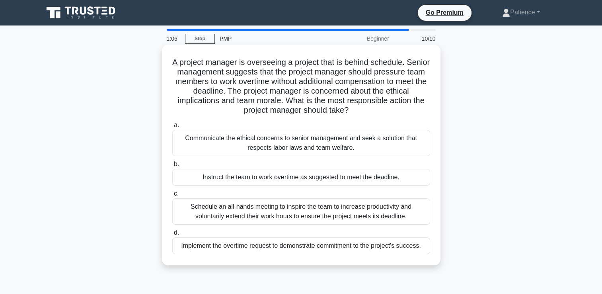
click at [271, 146] on div "Communicate the ethical concerns to senior management and seek a solution that …" at bounding box center [301, 143] width 258 height 26
click at [172, 128] on input "a. Communicate the ethical concerns to senior management and seek a solution th…" at bounding box center [172, 125] width 0 height 5
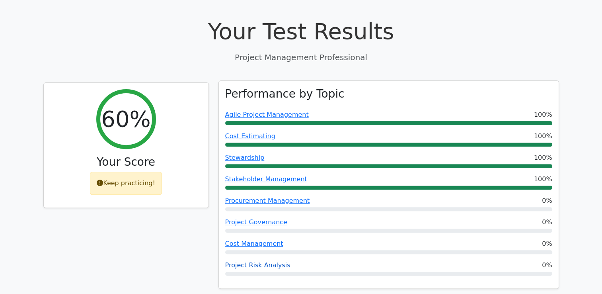
scroll to position [239, 0]
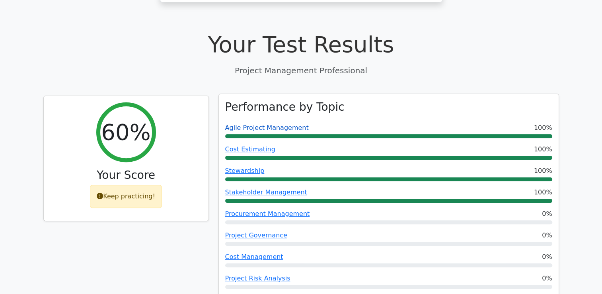
click at [256, 124] on link "Agile Project Management" at bounding box center [267, 128] width 84 height 8
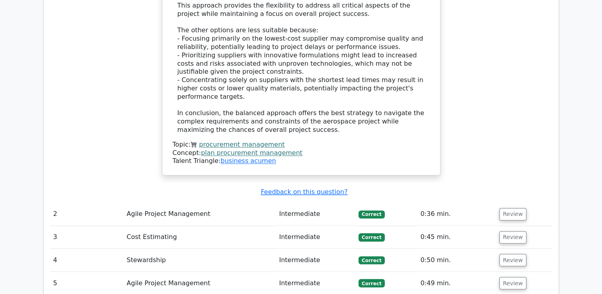
scroll to position [1313, 0]
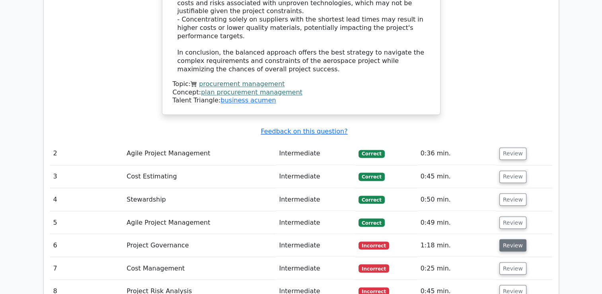
click at [503, 239] on button "Review" at bounding box center [512, 245] width 27 height 12
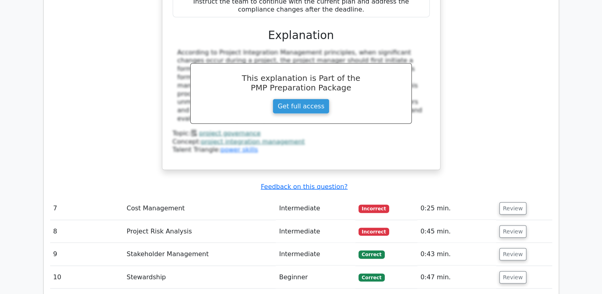
scroll to position [1830, 0]
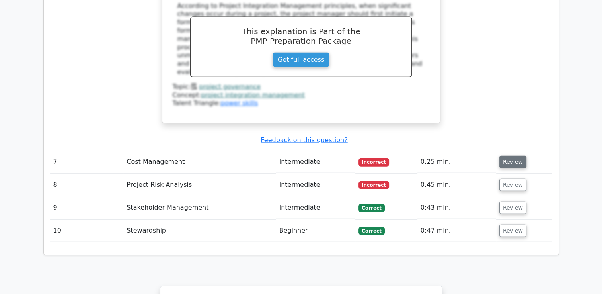
click at [513, 156] on button "Review" at bounding box center [512, 162] width 27 height 12
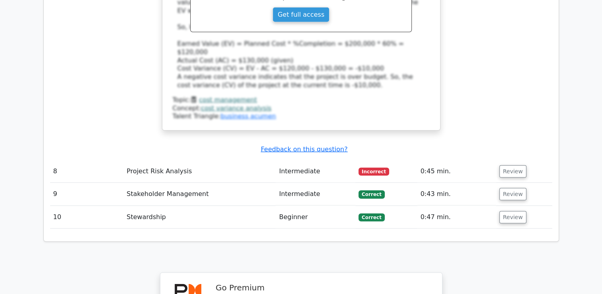
scroll to position [2228, 0]
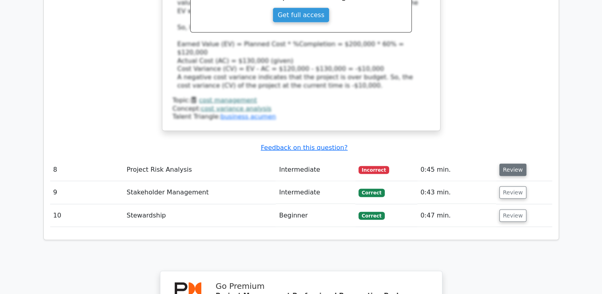
click at [507, 164] on button "Review" at bounding box center [512, 170] width 27 height 12
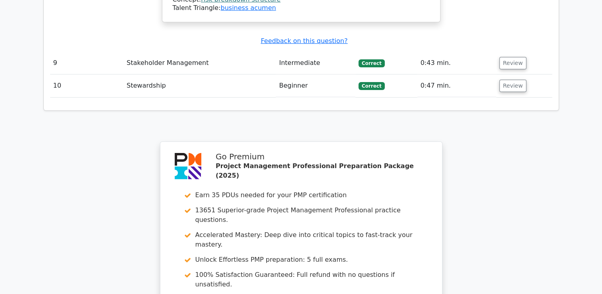
scroll to position [2791, 0]
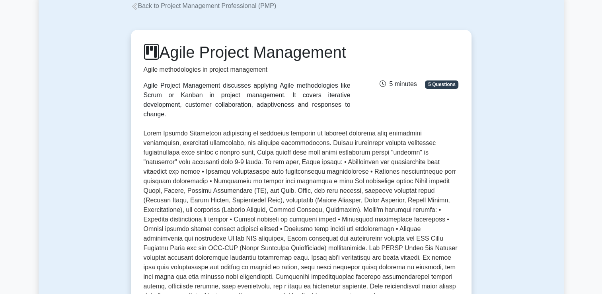
scroll to position [45, 0]
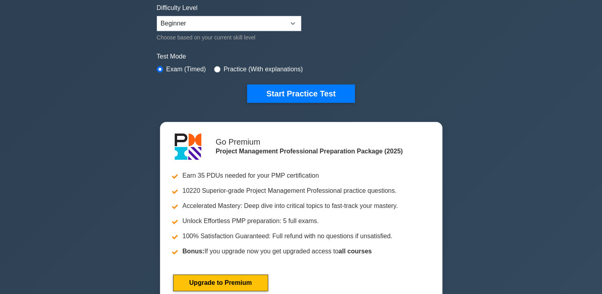
scroll to position [199, 0]
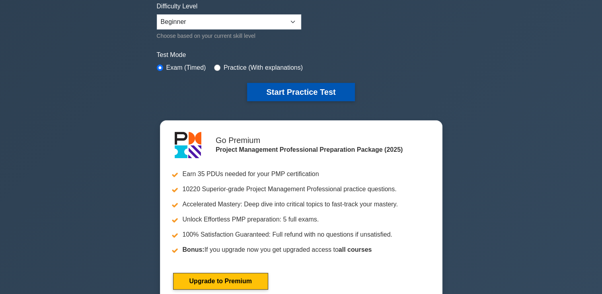
click at [300, 87] on button "Start Practice Test" at bounding box center [300, 92] width 107 height 18
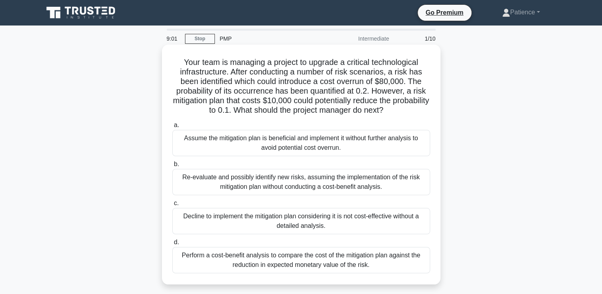
click at [316, 263] on div "Perform a cost-benefit analysis to compare the cost of the mitigation plan agai…" at bounding box center [301, 260] width 258 height 26
drag, startPoint x: 316, startPoint y: 263, endPoint x: 276, endPoint y: 262, distance: 40.6
click at [276, 262] on div "Perform a cost-benefit analysis to compare the cost of the mitigation plan agai…" at bounding box center [301, 260] width 258 height 26
click at [183, 264] on div "Perform a cost-benefit analysis to compare the cost of the mitigation plan agai…" at bounding box center [301, 260] width 258 height 26
click at [172, 245] on input "d. Perform a cost-benefit analysis to compare the cost of the mitigation plan a…" at bounding box center [172, 242] width 0 height 5
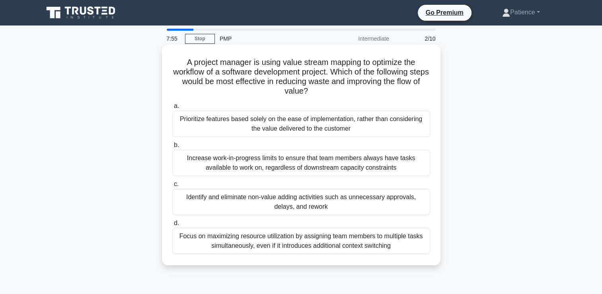
click at [301, 205] on div "Identify and eliminate non-value adding activities such as unnecessary approval…" at bounding box center [301, 202] width 258 height 26
click at [172, 187] on input "c. Identify and eliminate non-value adding activities such as unnecessary appro…" at bounding box center [172, 183] width 0 height 5
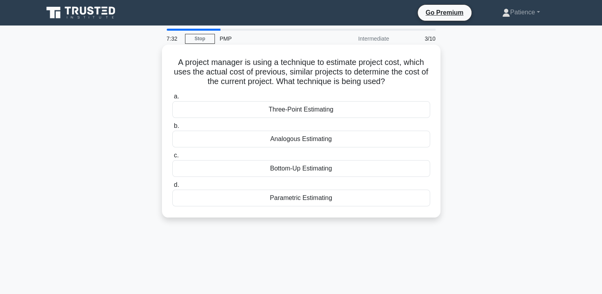
click at [312, 113] on div "Three-Point Estimating" at bounding box center [301, 109] width 258 height 17
click at [172, 99] on input "a. Three-Point Estimating" at bounding box center [172, 96] width 0 height 5
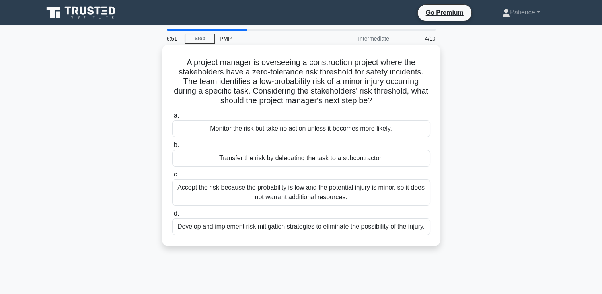
click at [315, 233] on div "Develop and implement risk mitigation strategies to eliminate the possibility o…" at bounding box center [301, 226] width 258 height 17
click at [172, 216] on input "d. Develop and implement risk mitigation strategies to eliminate the possibilit…" at bounding box center [172, 213] width 0 height 5
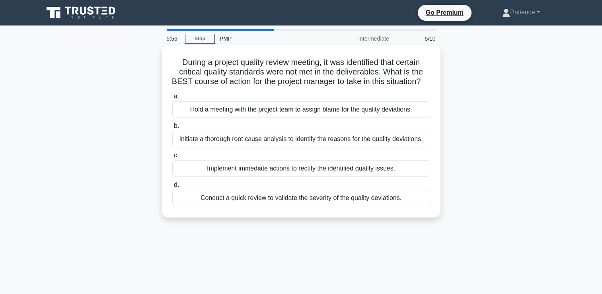
click at [237, 206] on div "Conduct a quick review to validate the severity of the quality deviations." at bounding box center [301, 197] width 258 height 17
click at [172, 187] on input "d. Conduct a quick review to validate the severity of the quality deviations." at bounding box center [172, 184] width 0 height 5
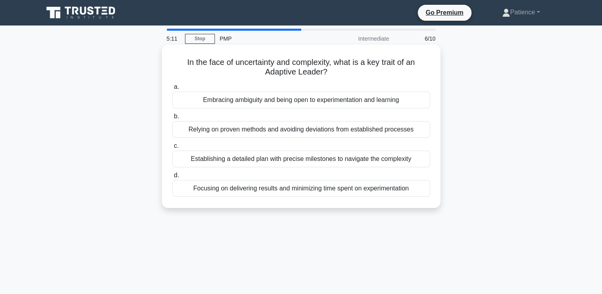
click at [251, 158] on div "Establishing a detailed plan with precise milestones to navigate the complexity" at bounding box center [301, 158] width 258 height 17
click at [172, 148] on input "c. Establishing a detailed plan with precise milestones to navigate the complex…" at bounding box center [172, 145] width 0 height 5
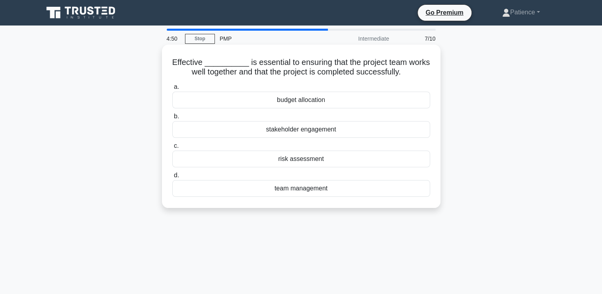
click at [287, 188] on div "team management" at bounding box center [301, 188] width 258 height 17
click at [172, 178] on input "d. team management" at bounding box center [172, 175] width 0 height 5
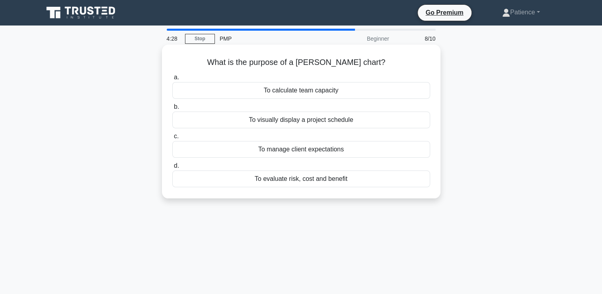
click at [288, 92] on div "To calculate team capacity" at bounding box center [301, 90] width 258 height 17
click at [172, 80] on input "a. To calculate team capacity" at bounding box center [172, 77] width 0 height 5
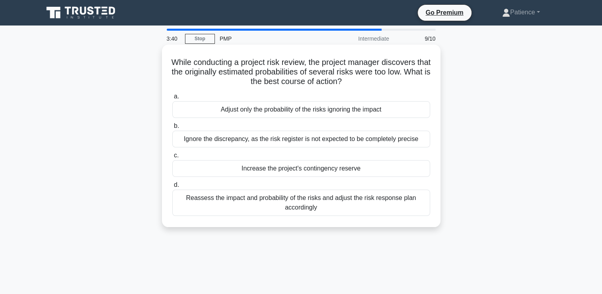
click at [289, 201] on div "Reassess the impact and probability of the risks and adjust the risk response p…" at bounding box center [301, 202] width 258 height 26
click at [172, 187] on input "d. Reassess the impact and probability of the risks and adjust the risk respons…" at bounding box center [172, 184] width 0 height 5
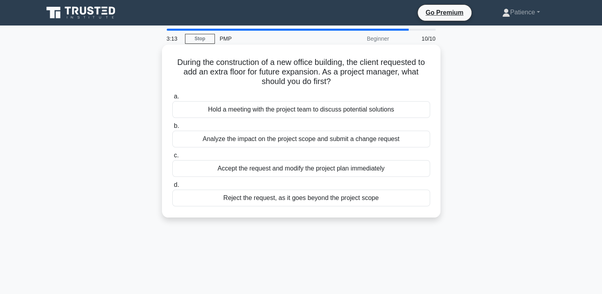
click at [275, 138] on div "Analyze the impact on the project scope and submit a change request" at bounding box center [301, 139] width 258 height 17
click at [172, 129] on input "b. Analyze the impact on the project scope and submit a change request" at bounding box center [172, 125] width 0 height 5
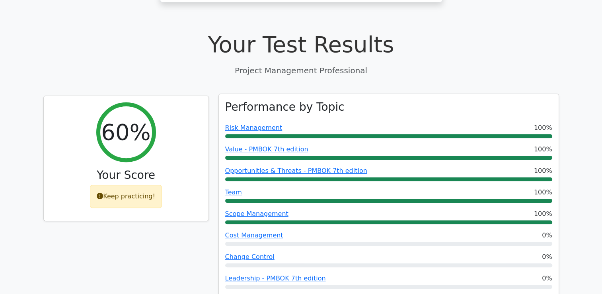
scroll to position [279, 0]
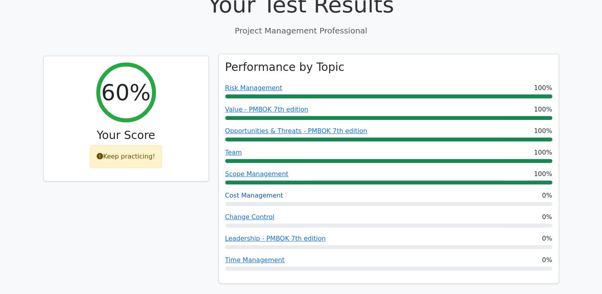
click at [249, 191] on link "Cost Management" at bounding box center [254, 195] width 58 height 8
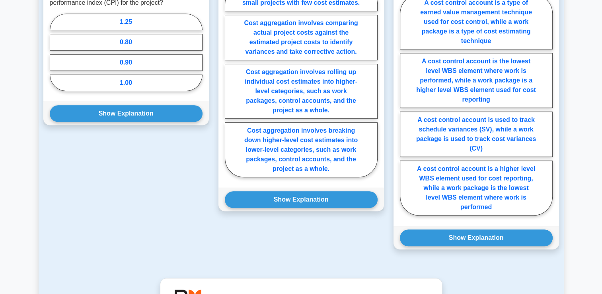
scroll to position [517, 0]
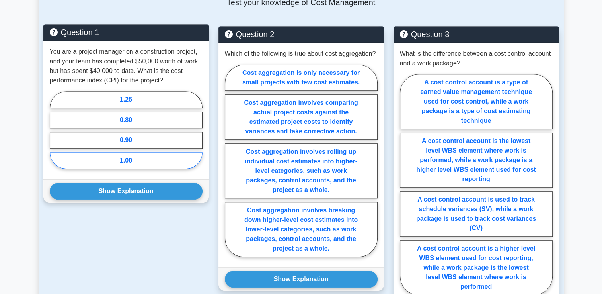
click at [125, 162] on label "1.00" at bounding box center [126, 160] width 153 height 17
click at [55, 135] on input "1.00" at bounding box center [52, 132] width 5 height 5
radio input "true"
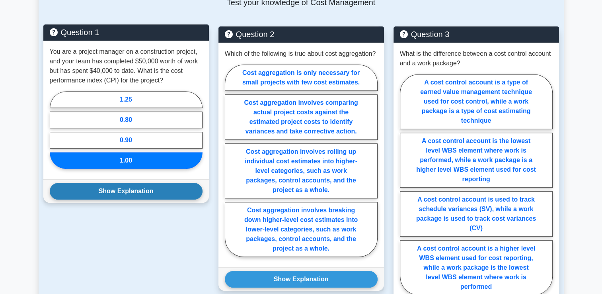
click at [129, 193] on button "Show Explanation" at bounding box center [126, 191] width 153 height 17
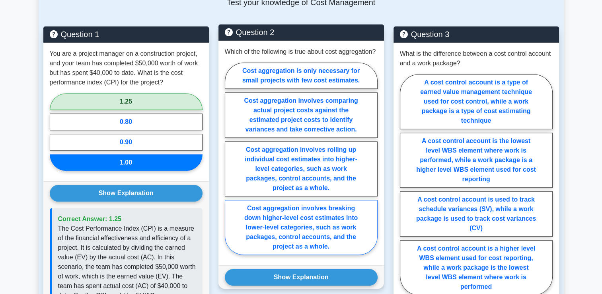
click at [304, 244] on label "Cost aggregation involves breaking down higher-level cost estimates into lower-…" at bounding box center [301, 227] width 153 height 55
click at [230, 164] on input "Cost aggregation involves breaking down higher-level cost estimates into lower-…" at bounding box center [227, 160] width 5 height 5
radio input "true"
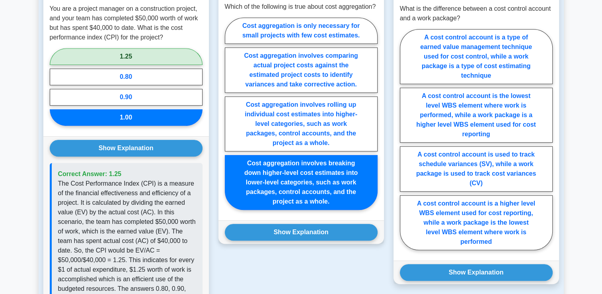
scroll to position [597, 0]
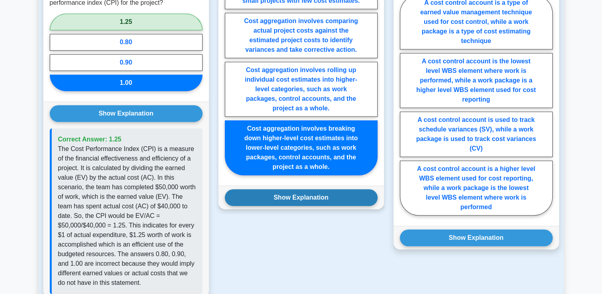
click at [294, 206] on button "Show Explanation" at bounding box center [301, 197] width 153 height 17
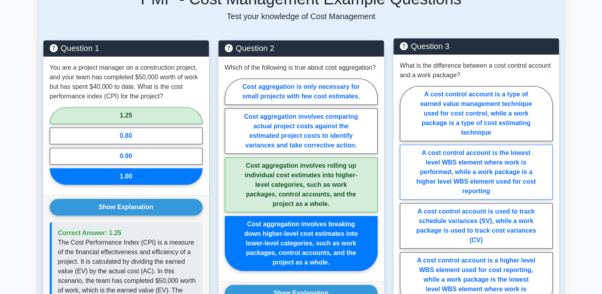
scroll to position [517, 0]
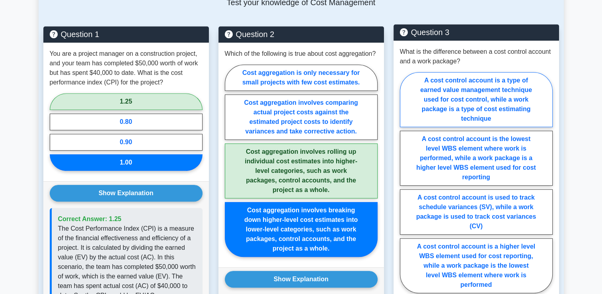
click at [489, 96] on label "A cost control account is a type of earned value management technique used for …" at bounding box center [476, 99] width 153 height 55
click at [405, 182] on input "A cost control account is a type of earned value management technique used for …" at bounding box center [402, 184] width 5 height 5
radio input "true"
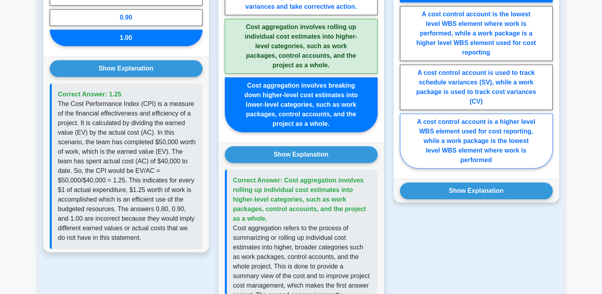
scroll to position [716, 0]
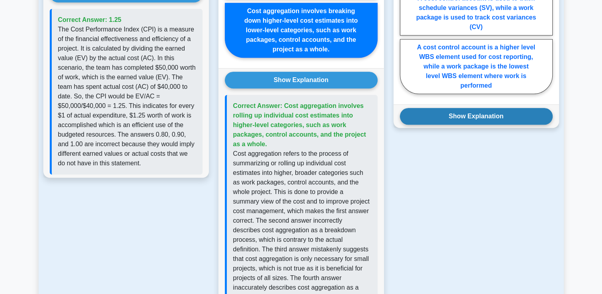
click at [478, 115] on button "Show Explanation" at bounding box center [476, 116] width 153 height 17
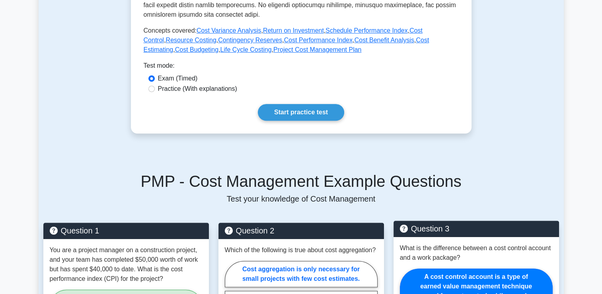
scroll to position [318, 0]
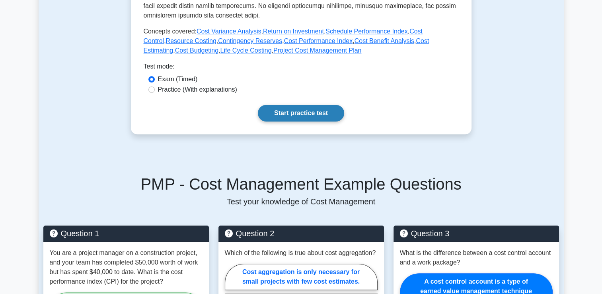
click at [307, 117] on link "Start practice test" at bounding box center [301, 113] width 86 height 17
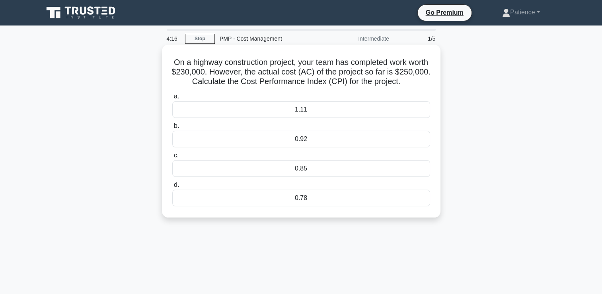
click at [302, 112] on div "1.11" at bounding box center [301, 109] width 258 height 17
click at [172, 99] on input "a. 1.11" at bounding box center [172, 96] width 0 height 5
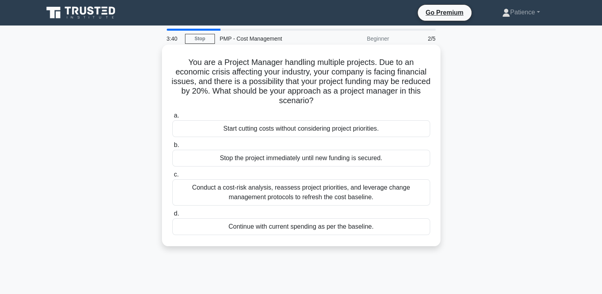
click at [332, 193] on div "Conduct a cost-risk analysis, reassess project priorities, and leverage change …" at bounding box center [301, 192] width 258 height 26
click at [172, 177] on input "c. Conduct a cost-risk analysis, reassess project priorities, and leverage chan…" at bounding box center [172, 174] width 0 height 5
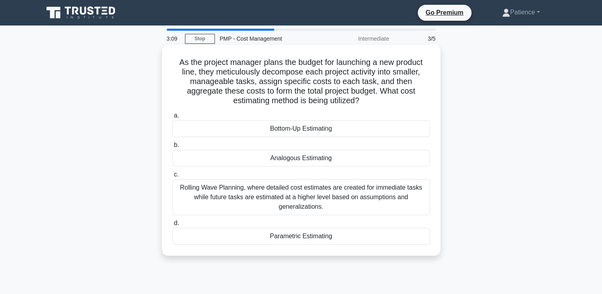
click at [320, 198] on div "Rolling Wave Planning, where detailed cost estimates are created for immediate …" at bounding box center [301, 197] width 258 height 36
click at [172, 177] on input "c. Rolling Wave Planning, where detailed cost estimates are created for immedia…" at bounding box center [172, 174] width 0 height 5
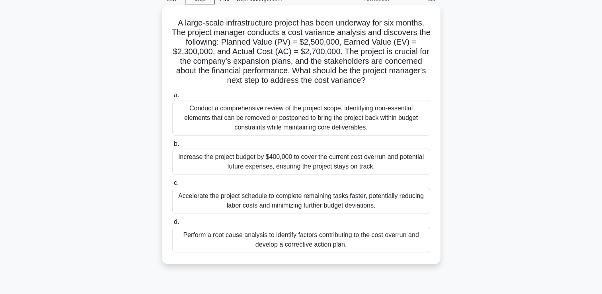
scroll to position [40, 0]
click at [296, 121] on div "Conduct a comprehensive review of the project scope, identifying non-essential …" at bounding box center [301, 117] width 258 height 36
click at [172, 97] on input "a. Conduct a comprehensive review of the project scope, identifying non-essenti…" at bounding box center [172, 94] width 0 height 5
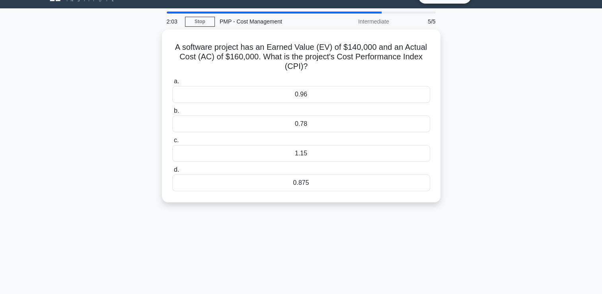
scroll to position [0, 0]
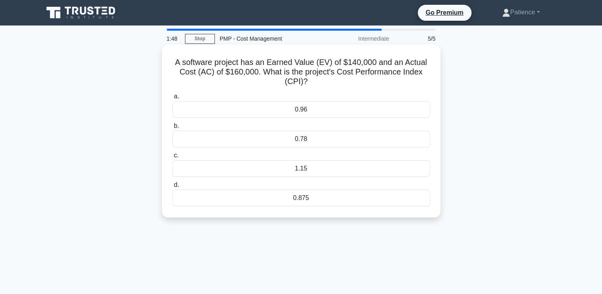
click at [301, 170] on div "1.15" at bounding box center [301, 168] width 258 height 17
click at [172, 158] on input "c. 1.15" at bounding box center [172, 155] width 0 height 5
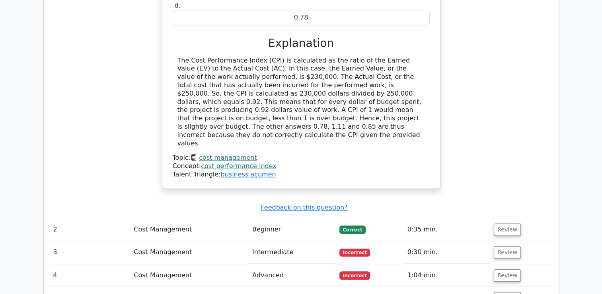
scroll to position [796, 0]
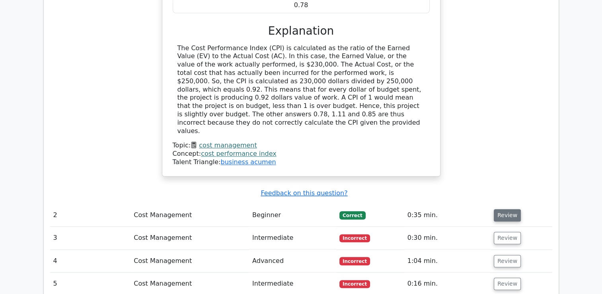
click at [510, 209] on button "Review" at bounding box center [507, 215] width 27 height 12
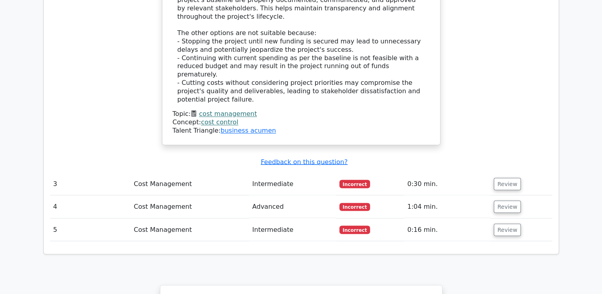
scroll to position [1353, 0]
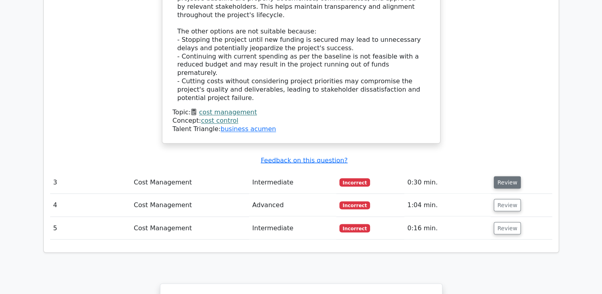
click at [505, 176] on button "Review" at bounding box center [507, 182] width 27 height 12
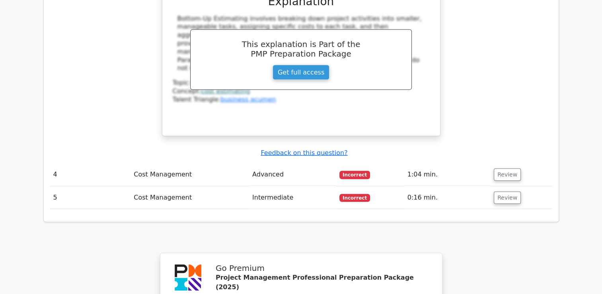
scroll to position [1751, 0]
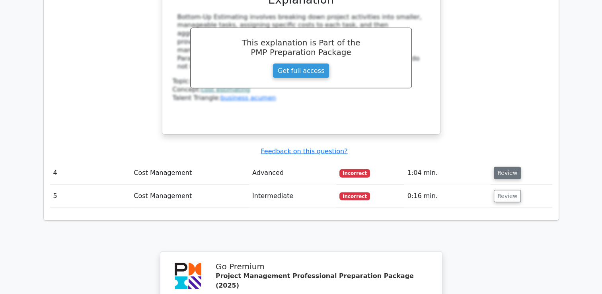
click at [506, 167] on button "Review" at bounding box center [507, 173] width 27 height 12
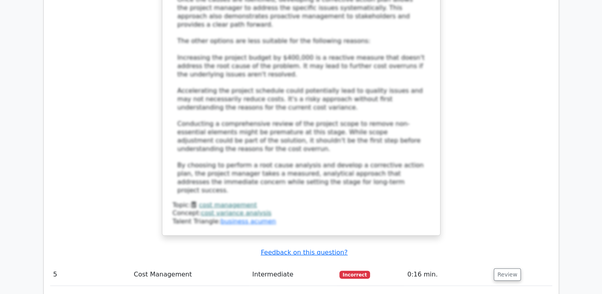
scroll to position [2348, 0]
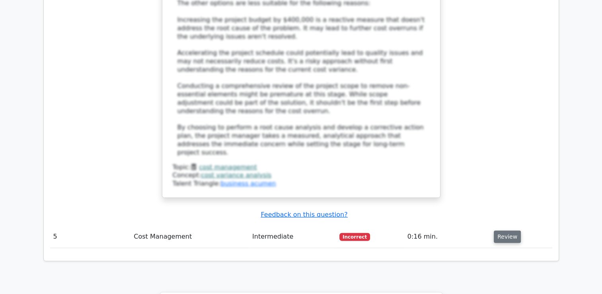
click at [507, 230] on button "Review" at bounding box center [507, 236] width 27 height 12
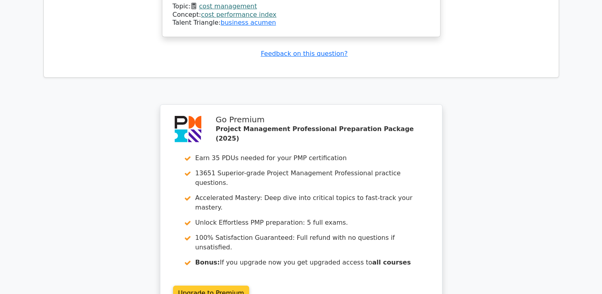
scroll to position [2886, 0]
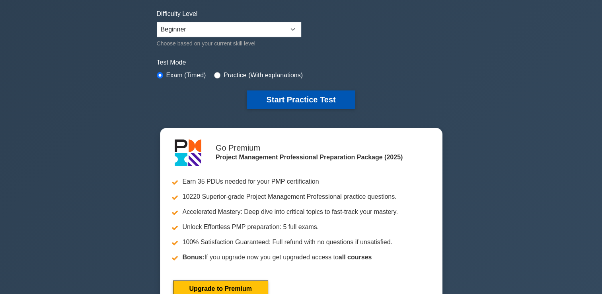
scroll to position [119, 0]
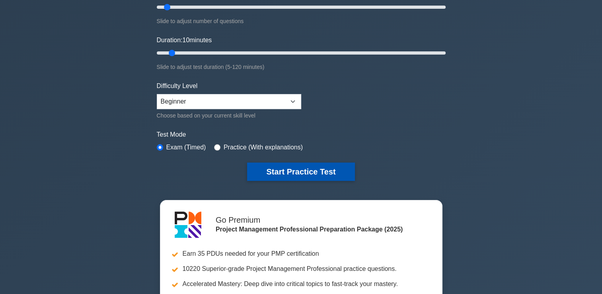
click at [293, 171] on button "Start Practice Test" at bounding box center [300, 171] width 107 height 18
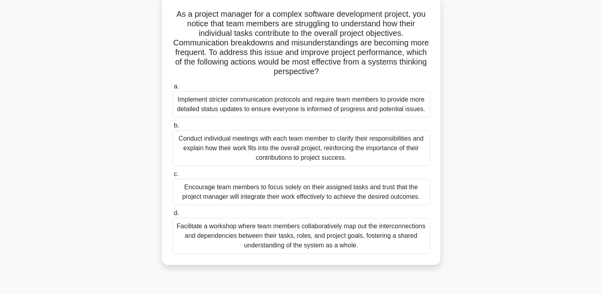
scroll to position [80, 0]
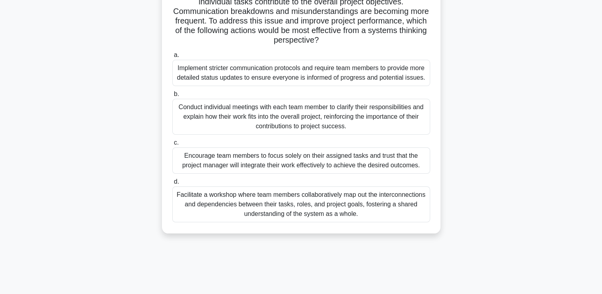
click at [286, 207] on div "Facilitate a workshop where team members collaboratively map out the interconne…" at bounding box center [301, 204] width 258 height 36
click at [172, 184] on input "d. Facilitate a workshop where team members collaboratively map out the interco…" at bounding box center [172, 181] width 0 height 5
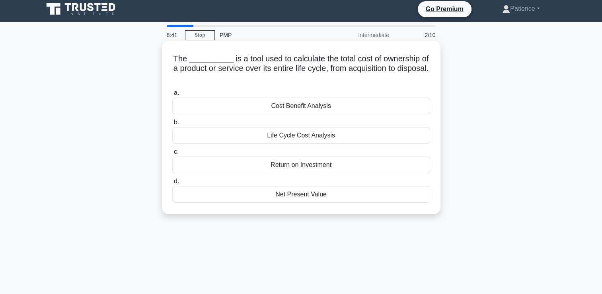
scroll to position [0, 0]
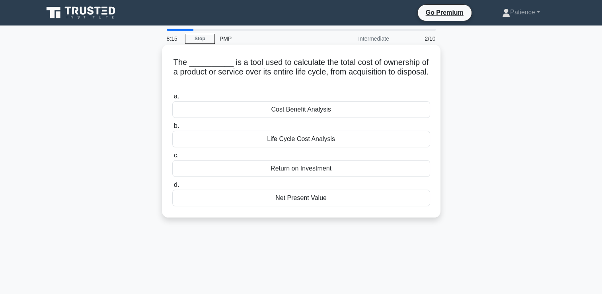
click at [281, 141] on div "Life Cycle Cost Analysis" at bounding box center [301, 139] width 258 height 17
click at [172, 129] on input "b. Life Cycle Cost Analysis" at bounding box center [172, 125] width 0 height 5
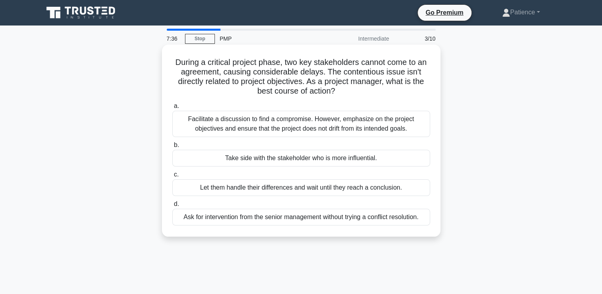
click at [304, 131] on div "Facilitate a discussion to find a compromise. However, emphasize on the project…" at bounding box center [301, 124] width 258 height 26
click at [172, 109] on input "a. Facilitate a discussion to find a compromise. However, emphasize on the proj…" at bounding box center [172, 105] width 0 height 5
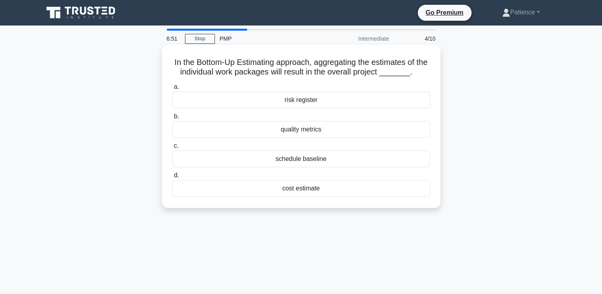
click at [301, 130] on div "quality metrics" at bounding box center [301, 129] width 258 height 17
click at [172, 119] on input "b. quality metrics" at bounding box center [172, 116] width 0 height 5
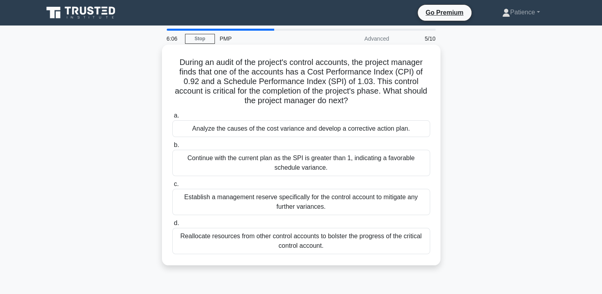
click at [310, 206] on div "Establish a management reserve specifically for the control account to mitigate…" at bounding box center [301, 202] width 258 height 26
click at [172, 187] on input "c. Establish a management reserve specifically for the control account to mitig…" at bounding box center [172, 183] width 0 height 5
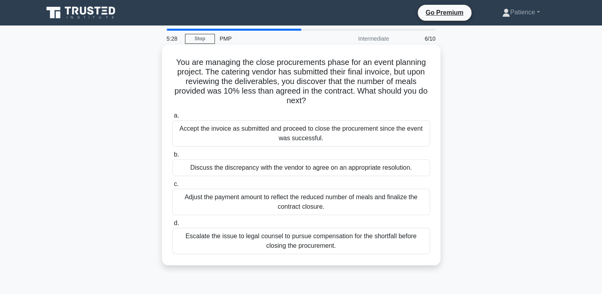
click at [218, 170] on div "Discuss the discrepancy with the vendor to agree on an appropriate resolution." at bounding box center [301, 167] width 258 height 17
click at [172, 157] on input "b. Discuss the discrepancy with the vendor to agree on an appropriate resolutio…" at bounding box center [172, 154] width 0 height 5
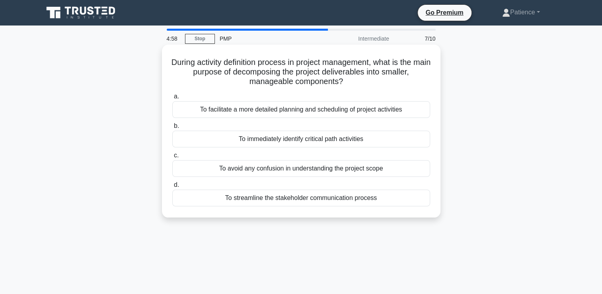
click at [284, 201] on div "To streamline the stakeholder communication process" at bounding box center [301, 197] width 258 height 17
click at [172, 187] on input "d. To streamline the stakeholder communication process" at bounding box center [172, 184] width 0 height 5
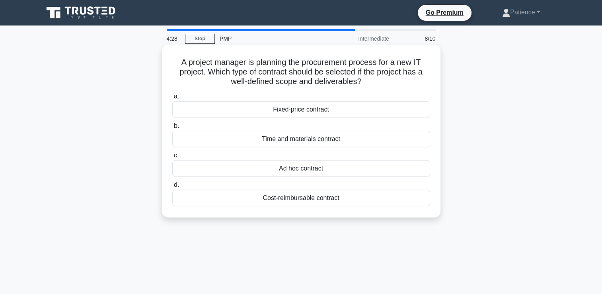
click at [316, 170] on div "Ad hoc contract" at bounding box center [301, 168] width 258 height 17
click at [172, 158] on input "c. Ad hoc contract" at bounding box center [172, 155] width 0 height 5
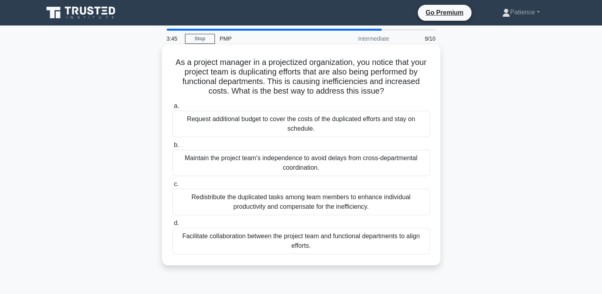
click at [291, 240] on div "Facilitate collaboration between the project team and functional departments to…" at bounding box center [301, 241] width 258 height 26
click at [172, 226] on input "d. Facilitate collaboration between the project team and functional departments…" at bounding box center [172, 222] width 0 height 5
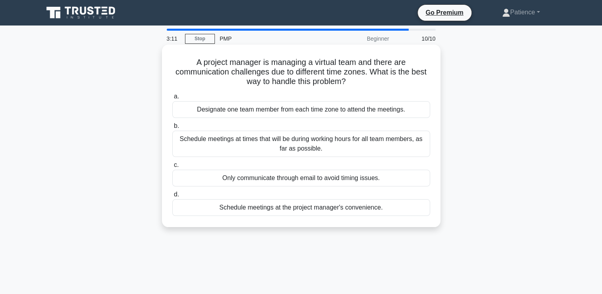
click at [261, 139] on div "Schedule meetings at times that will be during working hours for all team membe…" at bounding box center [301, 144] width 258 height 26
click at [172, 129] on input "b. Schedule meetings at times that will be during working hours for all team me…" at bounding box center [172, 125] width 0 height 5
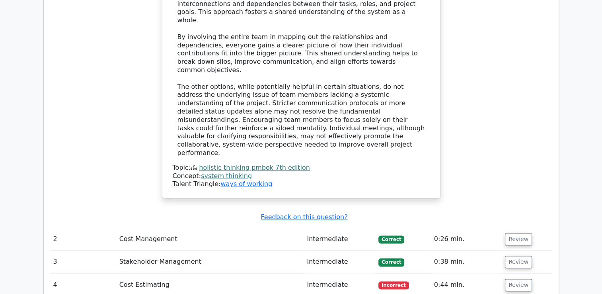
scroll to position [1114, 0]
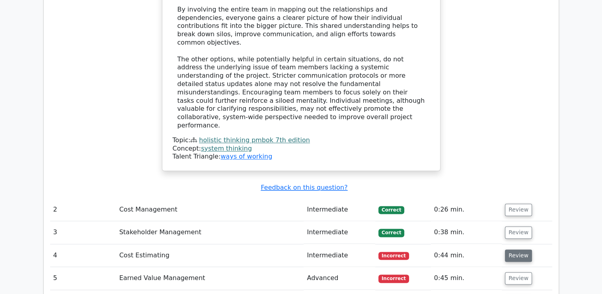
click at [521, 249] on button "Review" at bounding box center [518, 255] width 27 height 12
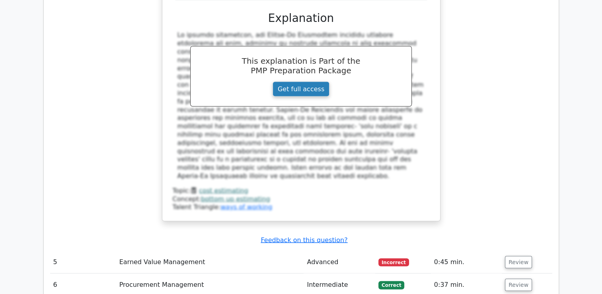
scroll to position [1592, 0]
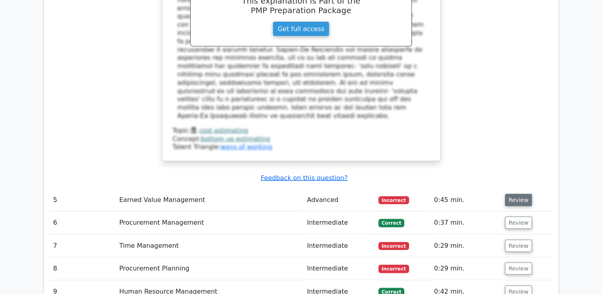
click at [514, 194] on button "Review" at bounding box center [518, 200] width 27 height 12
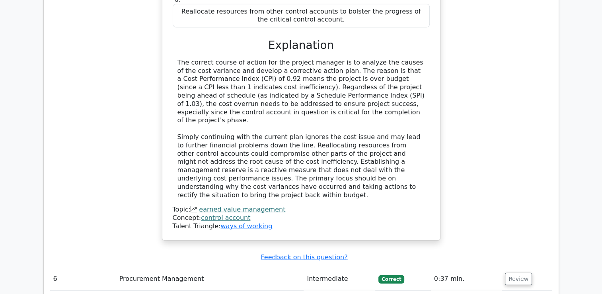
scroll to position [1990, 0]
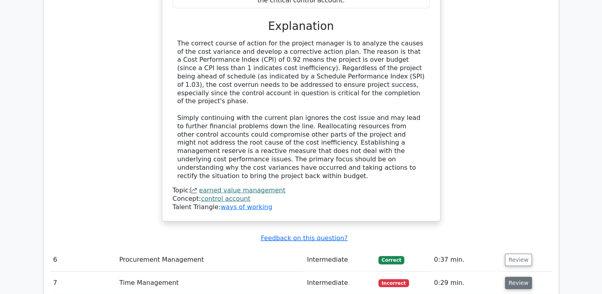
click at [524, 277] on button "Review" at bounding box center [518, 283] width 27 height 12
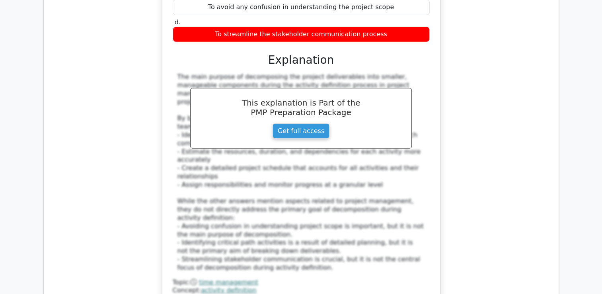
scroll to position [2427, 0]
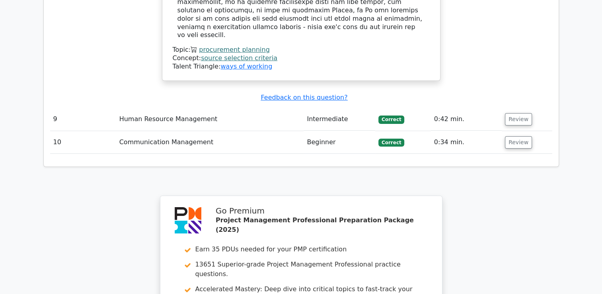
scroll to position [3066, 0]
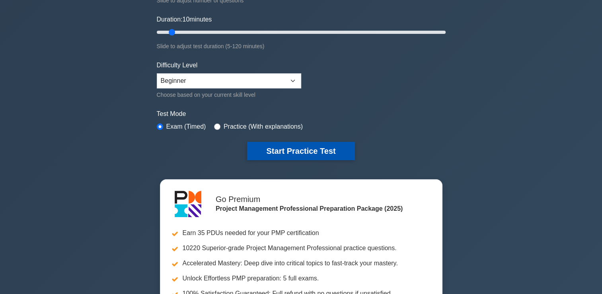
scroll to position [159, 0]
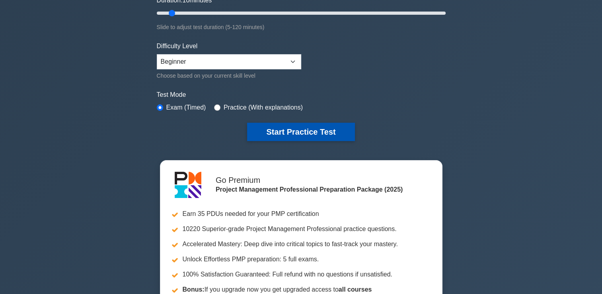
click at [297, 130] on button "Start Practice Test" at bounding box center [300, 132] width 107 height 18
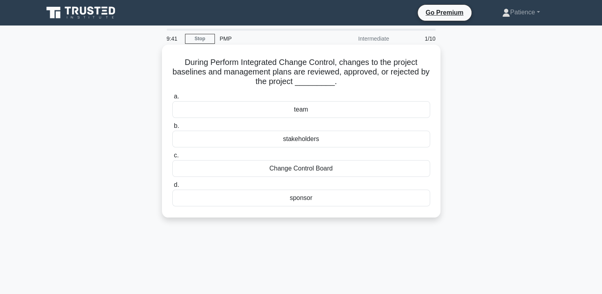
click at [302, 167] on div "Change Control Board" at bounding box center [301, 168] width 258 height 17
click at [172, 158] on input "c. Change Control Board" at bounding box center [172, 155] width 0 height 5
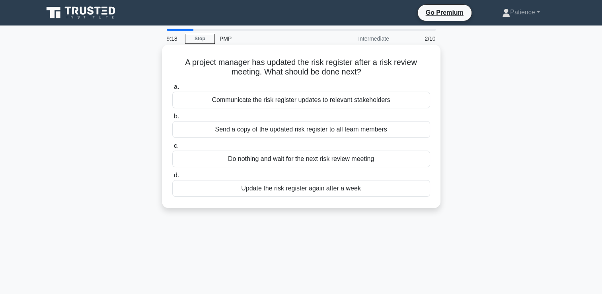
click at [313, 101] on div "Communicate the risk register updates to relevant stakeholders" at bounding box center [301, 100] width 258 height 17
click at [172, 90] on input "a. Communicate the risk register updates to relevant stakeholders" at bounding box center [172, 86] width 0 height 5
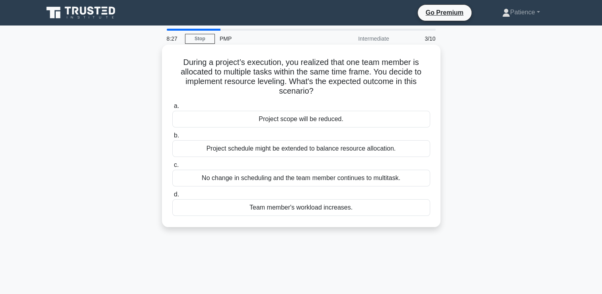
click at [328, 148] on div "Project schedule might be extended to balance resource allocation." at bounding box center [301, 148] width 258 height 17
click at [172, 138] on input "b. Project schedule might be extended to balance resource allocation." at bounding box center [172, 135] width 0 height 5
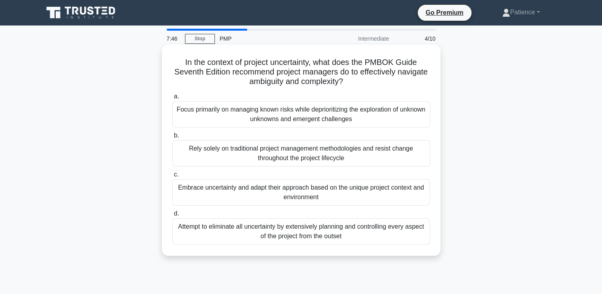
click at [282, 195] on div "Embrace uncertainty and adapt their approach based on the unique project contex…" at bounding box center [301, 192] width 258 height 26
click at [172, 177] on input "c. Embrace uncertainty and adapt their approach based on the unique project con…" at bounding box center [172, 174] width 0 height 5
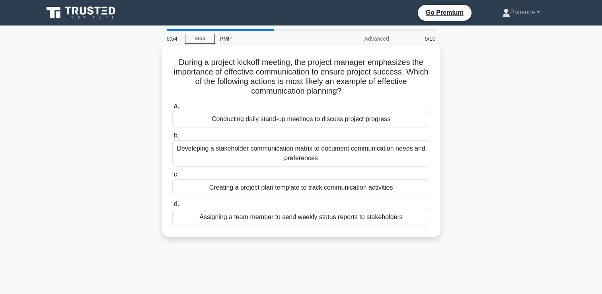
click at [238, 119] on div "Conducting daily stand-up meetings to discuss project progress" at bounding box center [301, 119] width 258 height 17
click at [172, 109] on input "a. Conducting daily stand-up meetings to discuss project progress" at bounding box center [172, 105] width 0 height 5
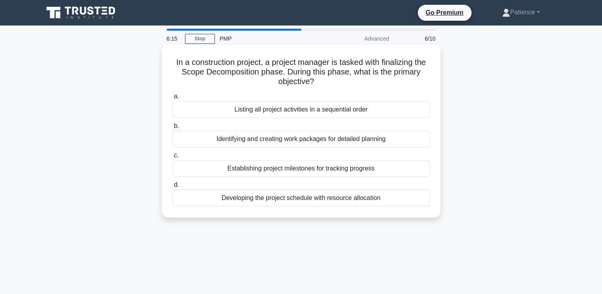
click at [272, 170] on div "Establishing project milestones for tracking progress" at bounding box center [301, 168] width 258 height 17
click at [172, 158] on input "c. Establishing project milestones for tracking progress" at bounding box center [172, 155] width 0 height 5
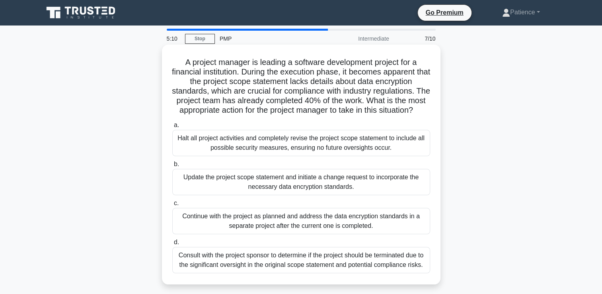
click at [253, 193] on div "Update the project scope statement and initiate a change request to incorporate…" at bounding box center [301, 182] width 258 height 26
click at [172, 167] on input "b. Update the project scope statement and initiate a change request to incorpor…" at bounding box center [172, 164] width 0 height 5
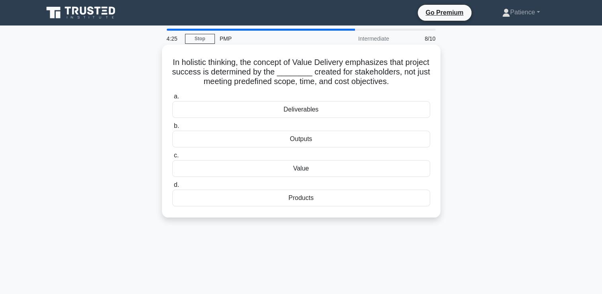
click at [294, 170] on div "Value" at bounding box center [301, 168] width 258 height 17
click at [172, 158] on input "c. Value" at bounding box center [172, 155] width 0 height 5
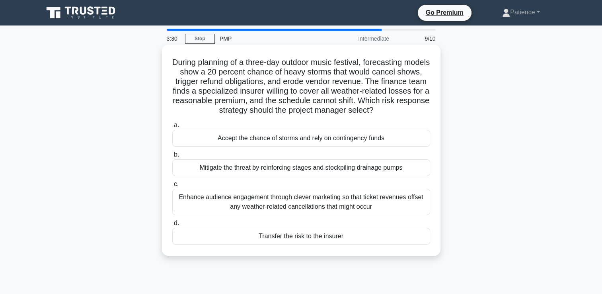
click at [254, 206] on div "Enhance audience engagement through clever marketing so that ticket revenues of…" at bounding box center [301, 202] width 258 height 26
click at [172, 187] on input "c. Enhance audience engagement through clever marketing so that ticket revenues…" at bounding box center [172, 183] width 0 height 5
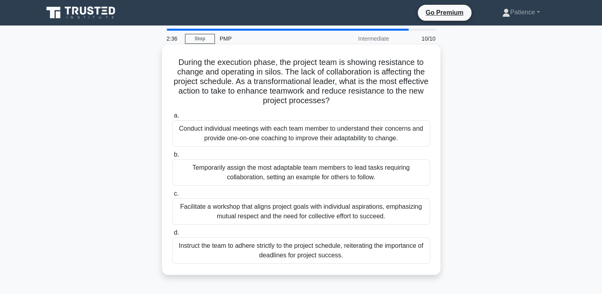
click at [201, 212] on div "Facilitate a workshop that aligns project goals with individual aspirations, em…" at bounding box center [301, 211] width 258 height 26
click at [172, 196] on input "c. Facilitate a workshop that aligns project goals with individual aspirations,…" at bounding box center [172, 193] width 0 height 5
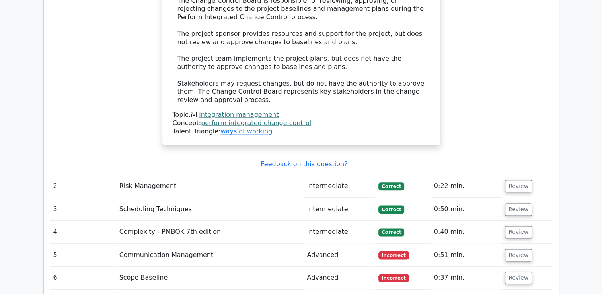
scroll to position [955, 0]
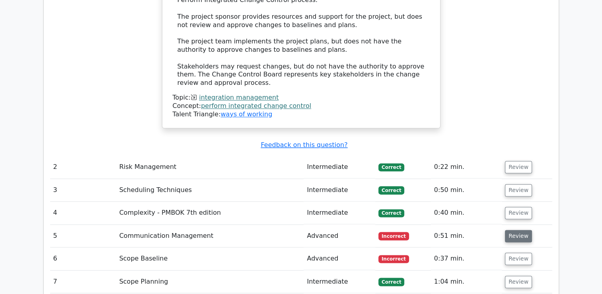
click at [513, 230] on button "Review" at bounding box center [518, 236] width 27 height 12
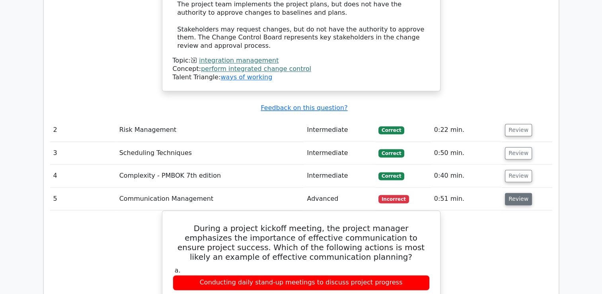
scroll to position [1035, 0]
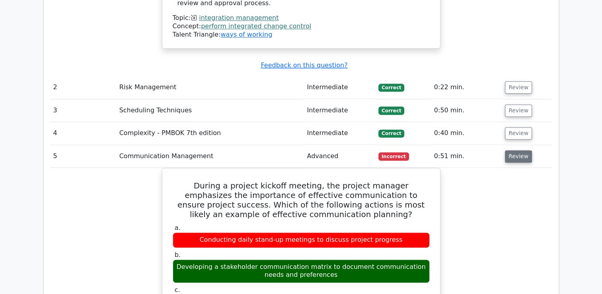
click at [521, 150] on button "Review" at bounding box center [518, 156] width 27 height 12
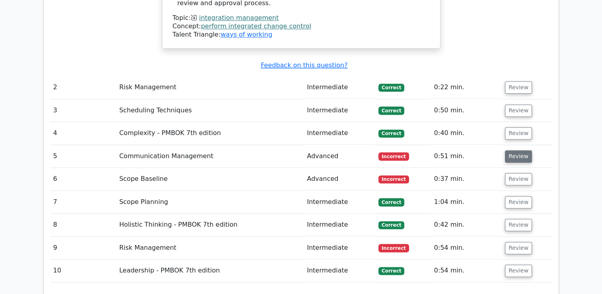
click at [521, 150] on button "Review" at bounding box center [518, 156] width 27 height 12
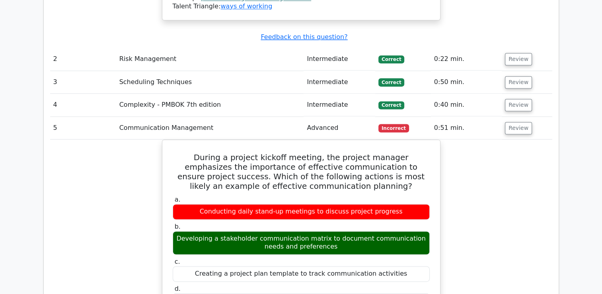
scroll to position [1114, 0]
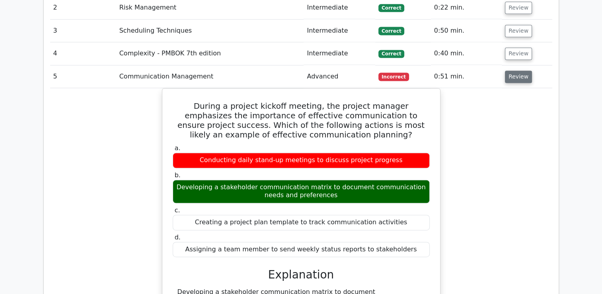
click at [514, 70] on button "Review" at bounding box center [518, 76] width 27 height 12
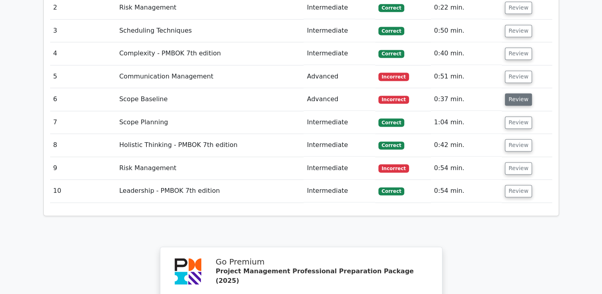
click at [517, 93] on button "Review" at bounding box center [518, 99] width 27 height 12
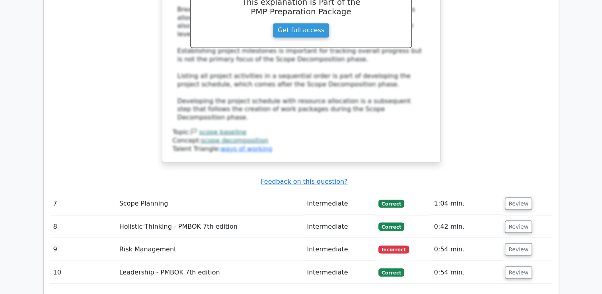
scroll to position [1512, 0]
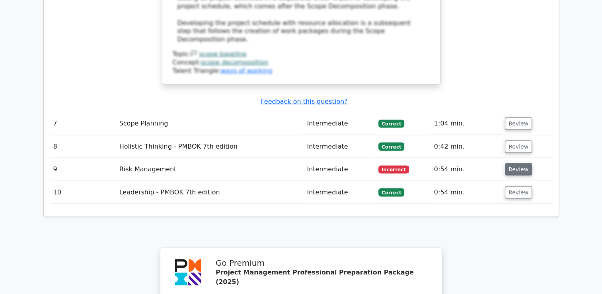
click at [521, 163] on button "Review" at bounding box center [518, 169] width 27 height 12
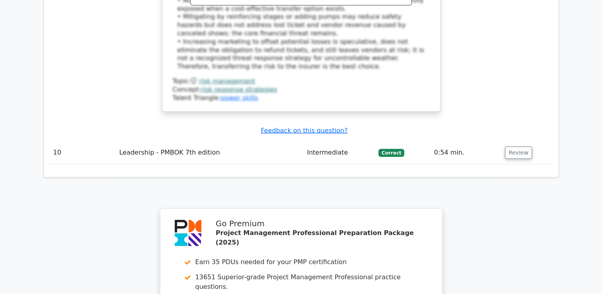
scroll to position [1990, 0]
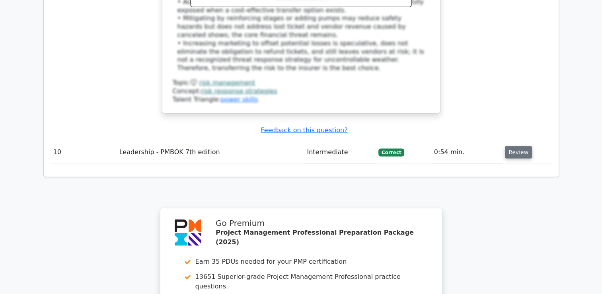
click at [513, 146] on button "Review" at bounding box center [518, 152] width 27 height 12
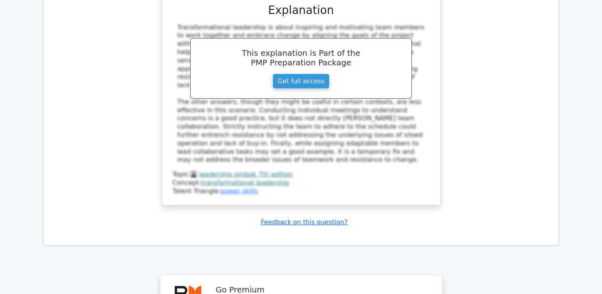
scroll to position [2348, 0]
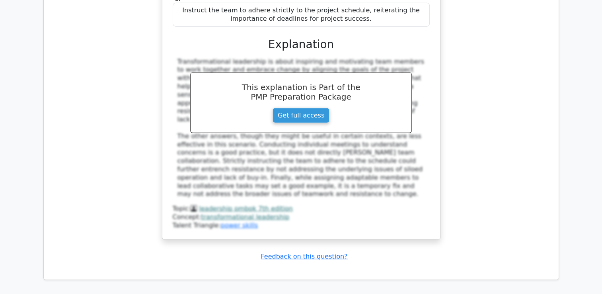
click at [307, 252] on u "Feedback on this question?" at bounding box center [304, 256] width 87 height 8
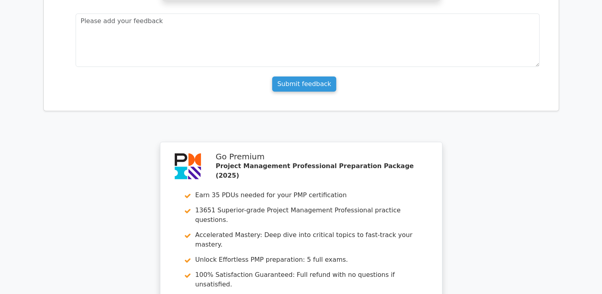
scroll to position [2674, 0]
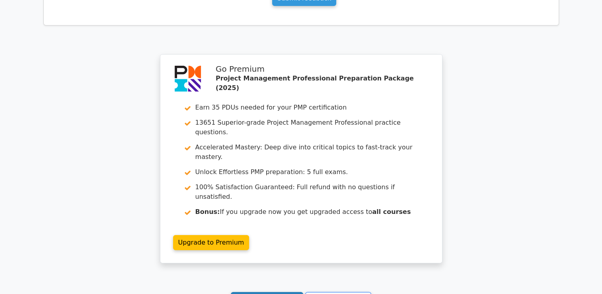
click at [279, 292] on link "Continue practicing" at bounding box center [267, 299] width 73 height 15
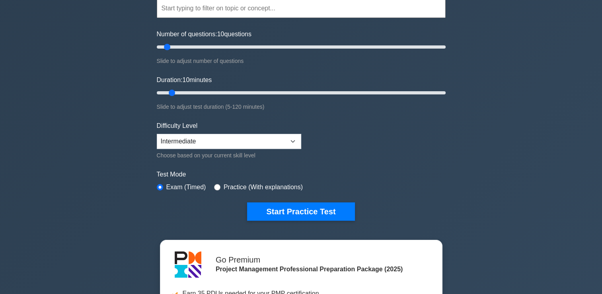
scroll to position [159, 0]
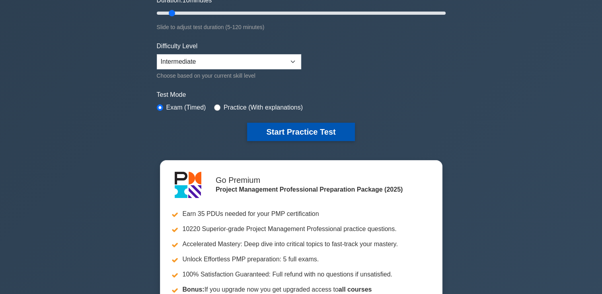
click at [298, 132] on button "Start Practice Test" at bounding box center [300, 132] width 107 height 18
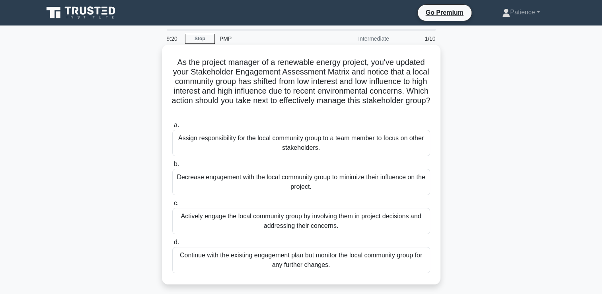
click at [287, 216] on div "Actively engage the local community group by involving them in project decision…" at bounding box center [301, 221] width 258 height 26
click at [172, 206] on input "c. Actively engage the local community group by involving them in project decis…" at bounding box center [172, 203] width 0 height 5
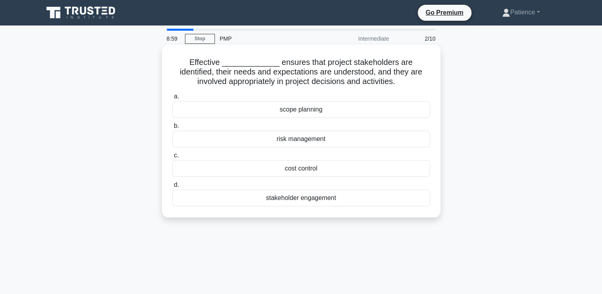
click at [307, 202] on div "stakeholder engagement" at bounding box center [301, 197] width 258 height 17
click at [172, 187] on input "d. stakeholder engagement" at bounding box center [172, 184] width 0 height 5
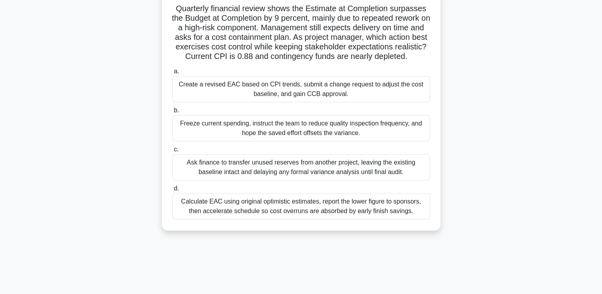
scroll to position [40, 0]
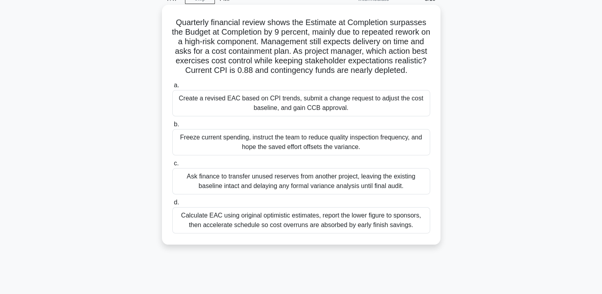
click at [293, 116] on div "Create a revised EAC based on CPI trends, submit a change request to adjust the…" at bounding box center [301, 103] width 258 height 26
click at [172, 88] on input "a. Create a revised EAC based on CPI trends, submit a change request to adjust …" at bounding box center [172, 85] width 0 height 5
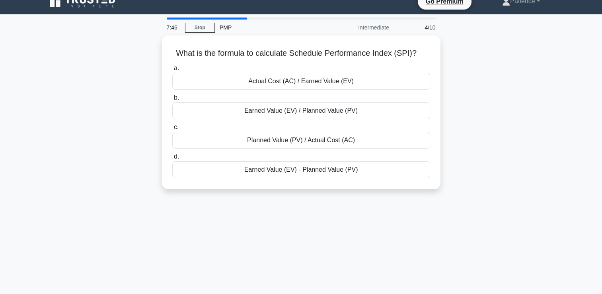
scroll to position [0, 0]
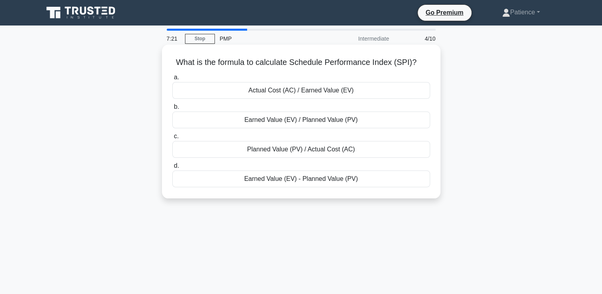
click at [263, 94] on div "Actual Cost (AC) / Earned Value (EV)" at bounding box center [301, 90] width 258 height 17
click at [172, 80] on input "a. Actual Cost (AC) / Earned Value (EV)" at bounding box center [172, 77] width 0 height 5
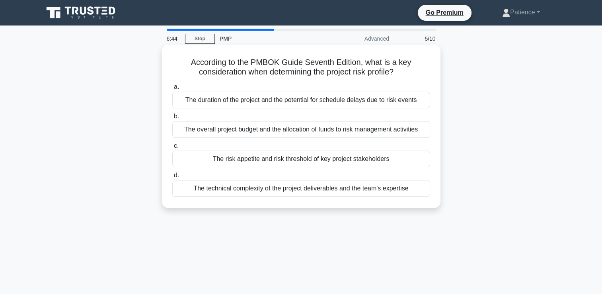
click at [270, 100] on div "The duration of the project and the potential for schedule delays due to risk e…" at bounding box center [301, 100] width 258 height 17
click at [172, 90] on input "a. The duration of the project and the potential for schedule delays due to ris…" at bounding box center [172, 86] width 0 height 5
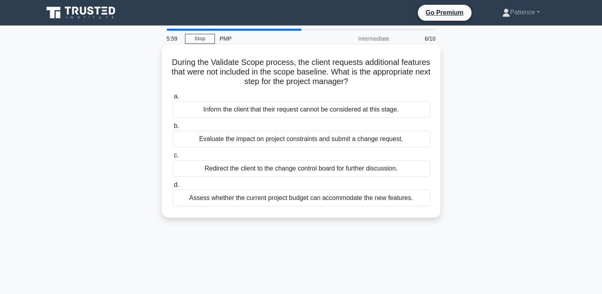
click at [318, 140] on div "Evaluate the impact on project constraints and submit a change request." at bounding box center [301, 139] width 258 height 17
click at [172, 129] on input "b. Evaluate the impact on project constraints and submit a change request." at bounding box center [172, 125] width 0 height 5
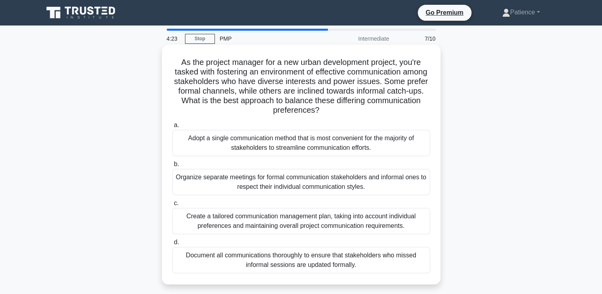
click at [329, 222] on div "Create a tailored communication management plan, taking into account individual…" at bounding box center [301, 221] width 258 height 26
click at [172, 206] on input "c. Create a tailored communication management plan, taking into account individ…" at bounding box center [172, 203] width 0 height 5
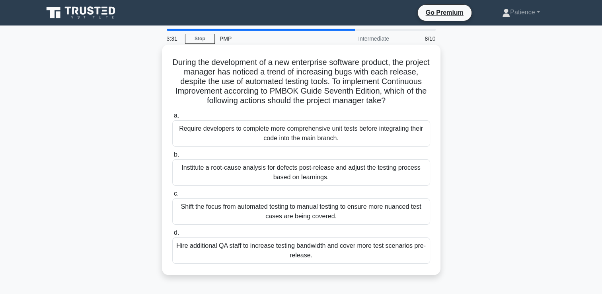
click at [294, 135] on div "Require developers to complete more comprehensive unit tests before integrating…" at bounding box center [301, 133] width 258 height 26
click at [172, 118] on input "a. Require developers to complete more comprehensive unit tests before integrat…" at bounding box center [172, 115] width 0 height 5
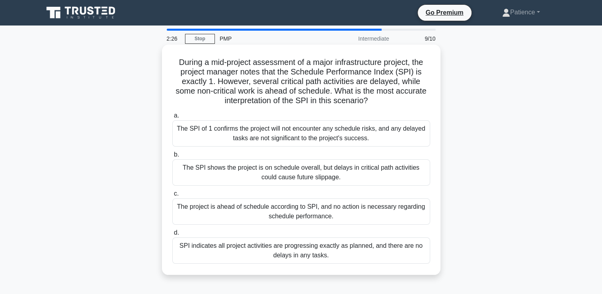
click at [361, 141] on div "The SPI of 1 confirms the project will not encounter any schedule risks, and an…" at bounding box center [301, 133] width 258 height 26
click at [172, 118] on input "a. The SPI of 1 confirms the project will not encounter any schedule risks, and…" at bounding box center [172, 115] width 0 height 5
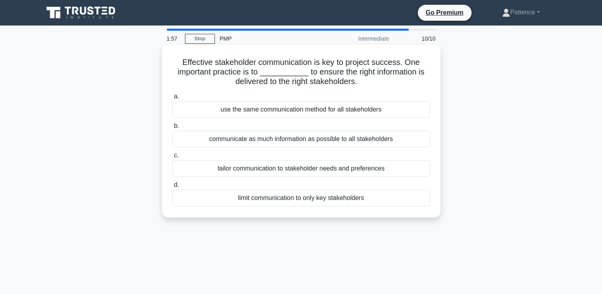
click at [329, 141] on div "communicate as much information as possible to all stakeholders" at bounding box center [301, 139] width 258 height 17
click at [172, 129] on input "b. communicate as much information as possible to all stakeholders" at bounding box center [172, 125] width 0 height 5
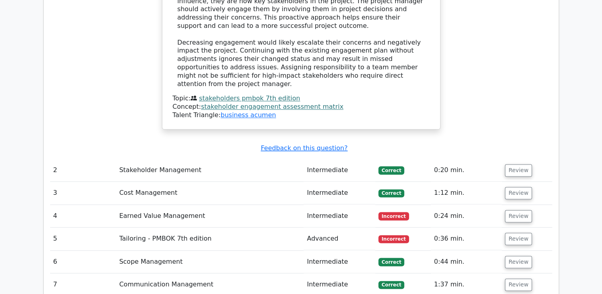
scroll to position [1035, 0]
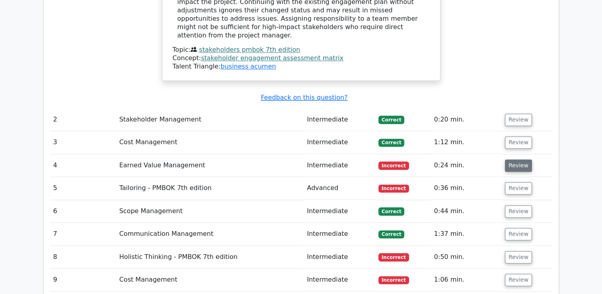
click at [514, 159] on button "Review" at bounding box center [518, 165] width 27 height 12
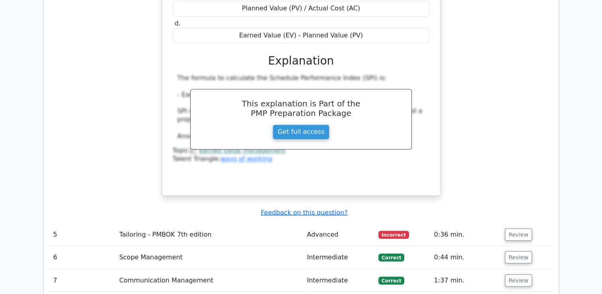
scroll to position [1353, 0]
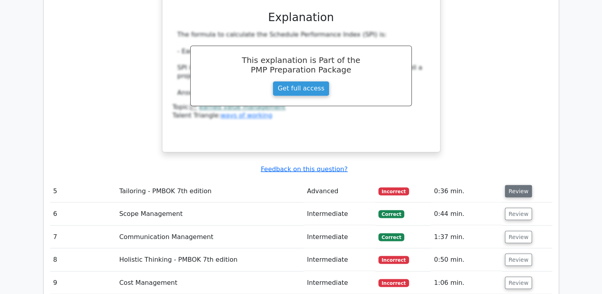
click at [519, 185] on button "Review" at bounding box center [518, 191] width 27 height 12
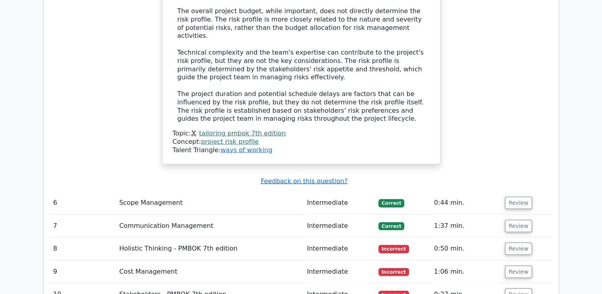
scroll to position [1830, 0]
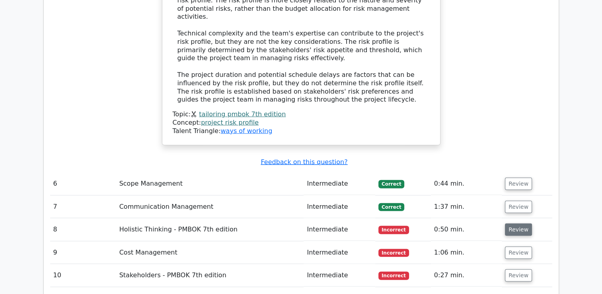
click at [513, 223] on button "Review" at bounding box center [518, 229] width 27 height 12
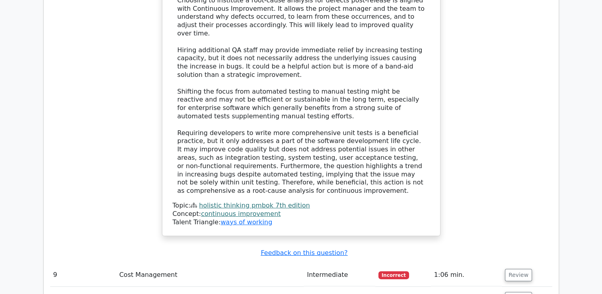
scroll to position [2427, 0]
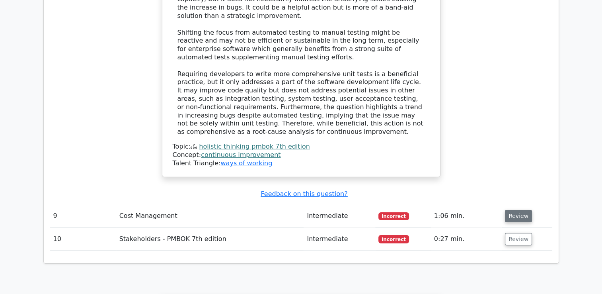
click at [520, 210] on button "Review" at bounding box center [518, 216] width 27 height 12
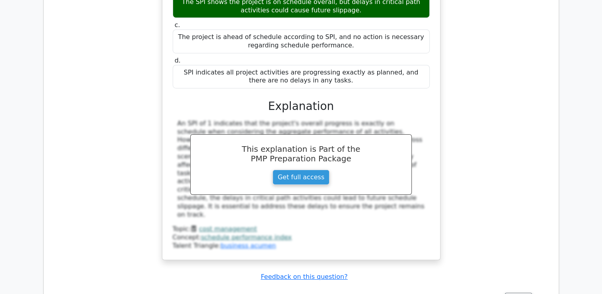
scroll to position [2825, 0]
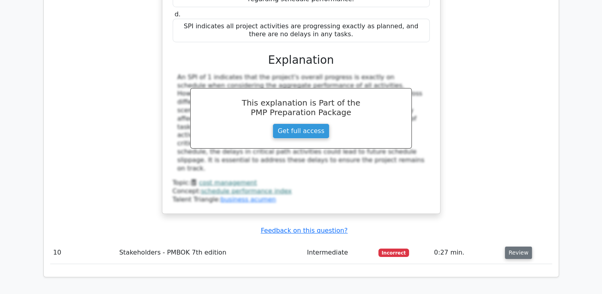
click at [513, 246] on button "Review" at bounding box center [518, 252] width 27 height 12
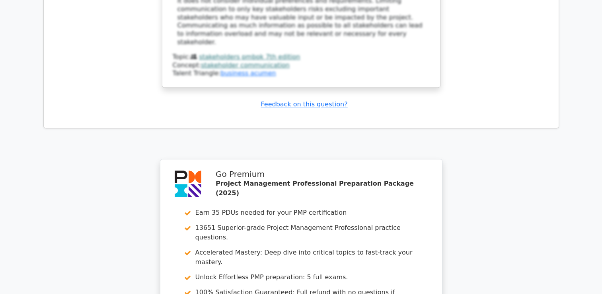
scroll to position [3393, 0]
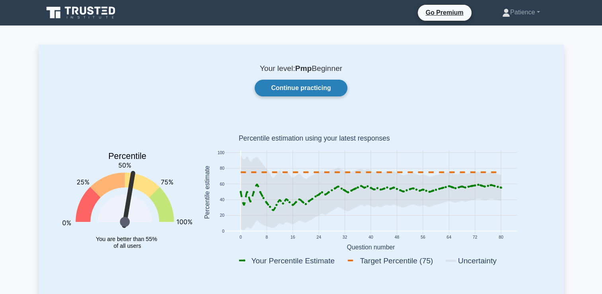
click at [301, 88] on link "Continue practicing" at bounding box center [301, 88] width 92 height 17
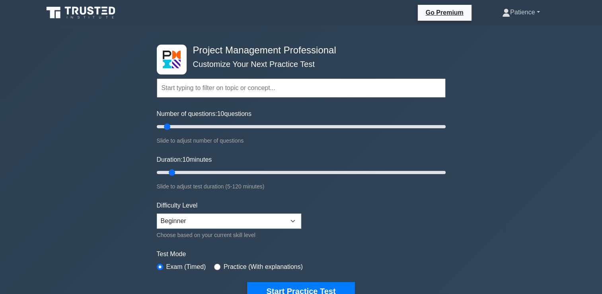
click at [538, 12] on link "Patience" at bounding box center [521, 12] width 76 height 16
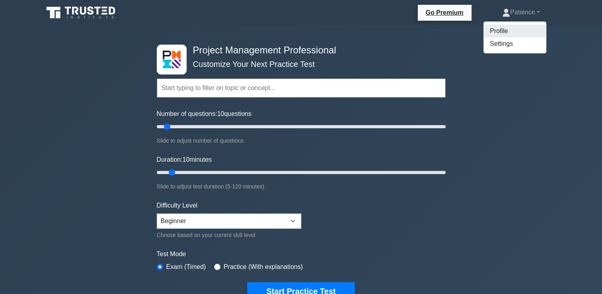
click at [491, 31] on link "Profile" at bounding box center [514, 31] width 63 height 13
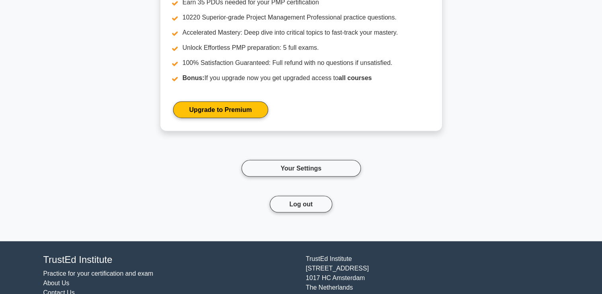
scroll to position [1447, 0]
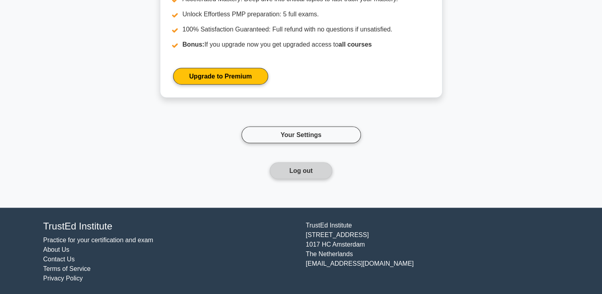
click at [298, 170] on button "Log out" at bounding box center [301, 170] width 62 height 17
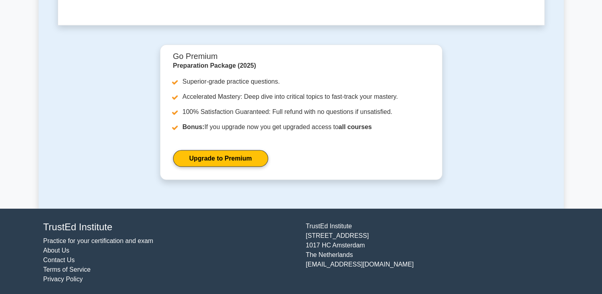
scroll to position [2123, 0]
